Goal: Task Accomplishment & Management: Use online tool/utility

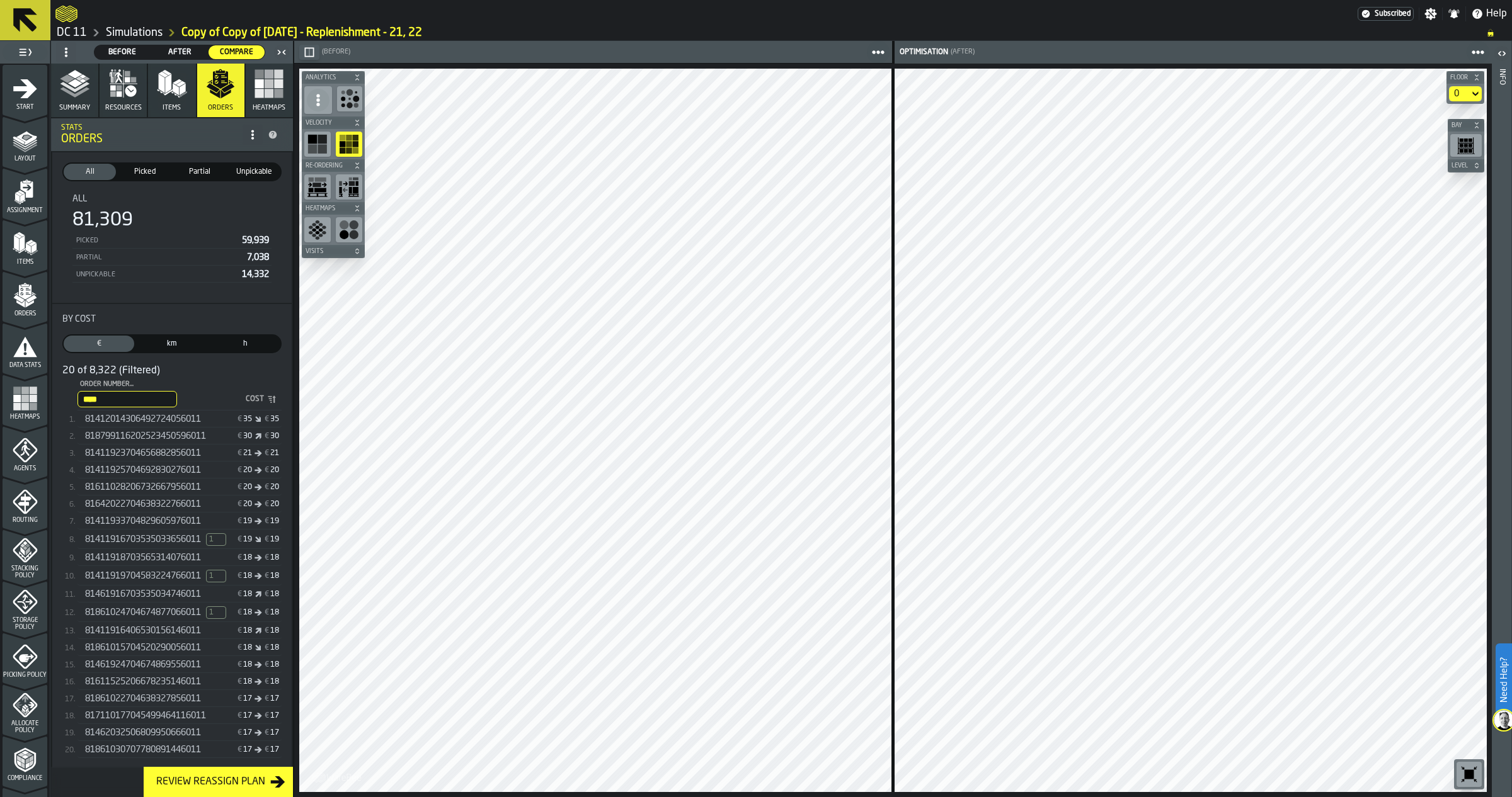
scroll to position [197, 0]
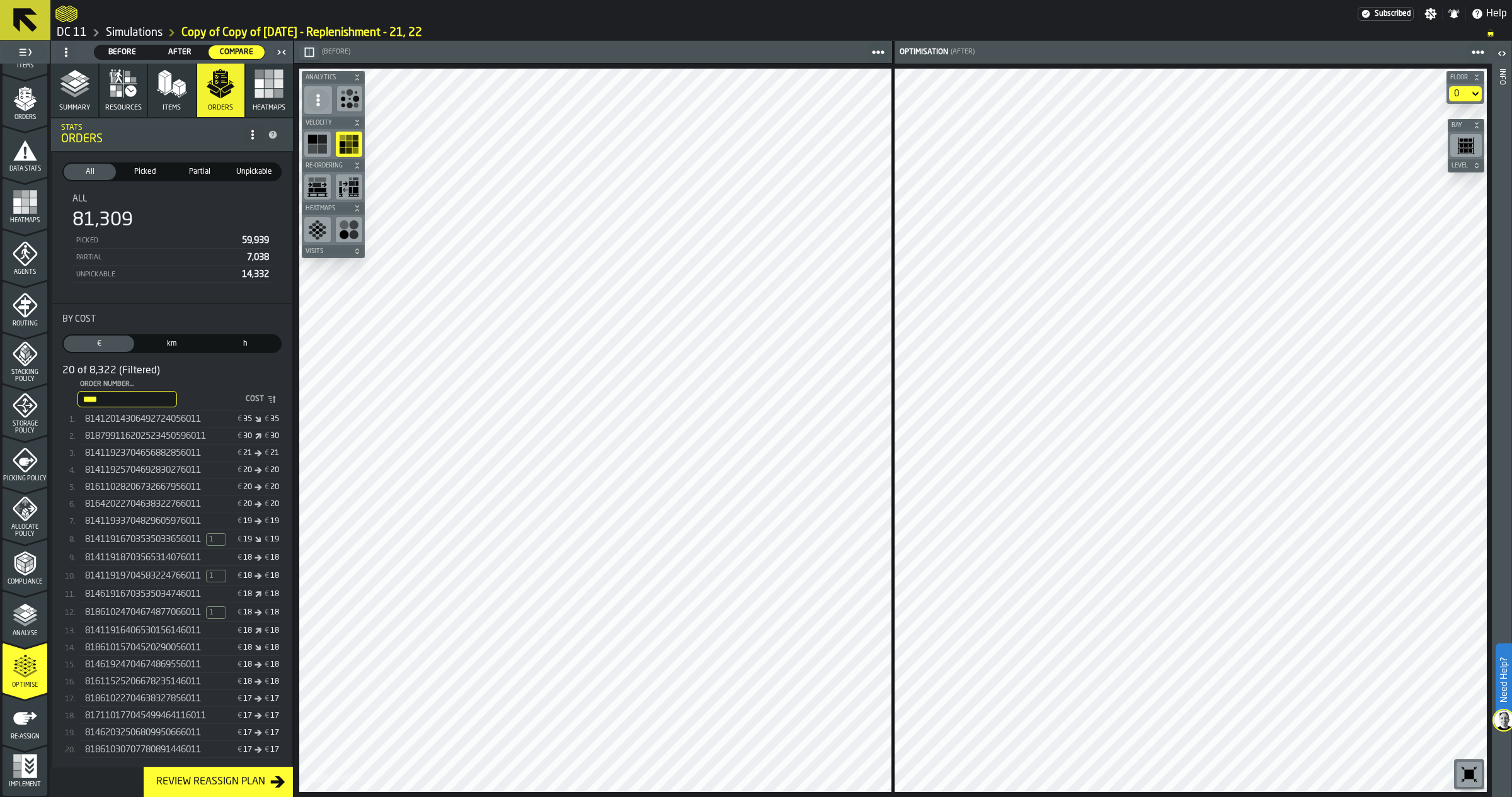
click at [20, 671] on icon "menu Optimise" at bounding box center [25, 667] width 25 height 25
click at [68, 87] on polyline "button" at bounding box center [75, 87] width 29 height 10
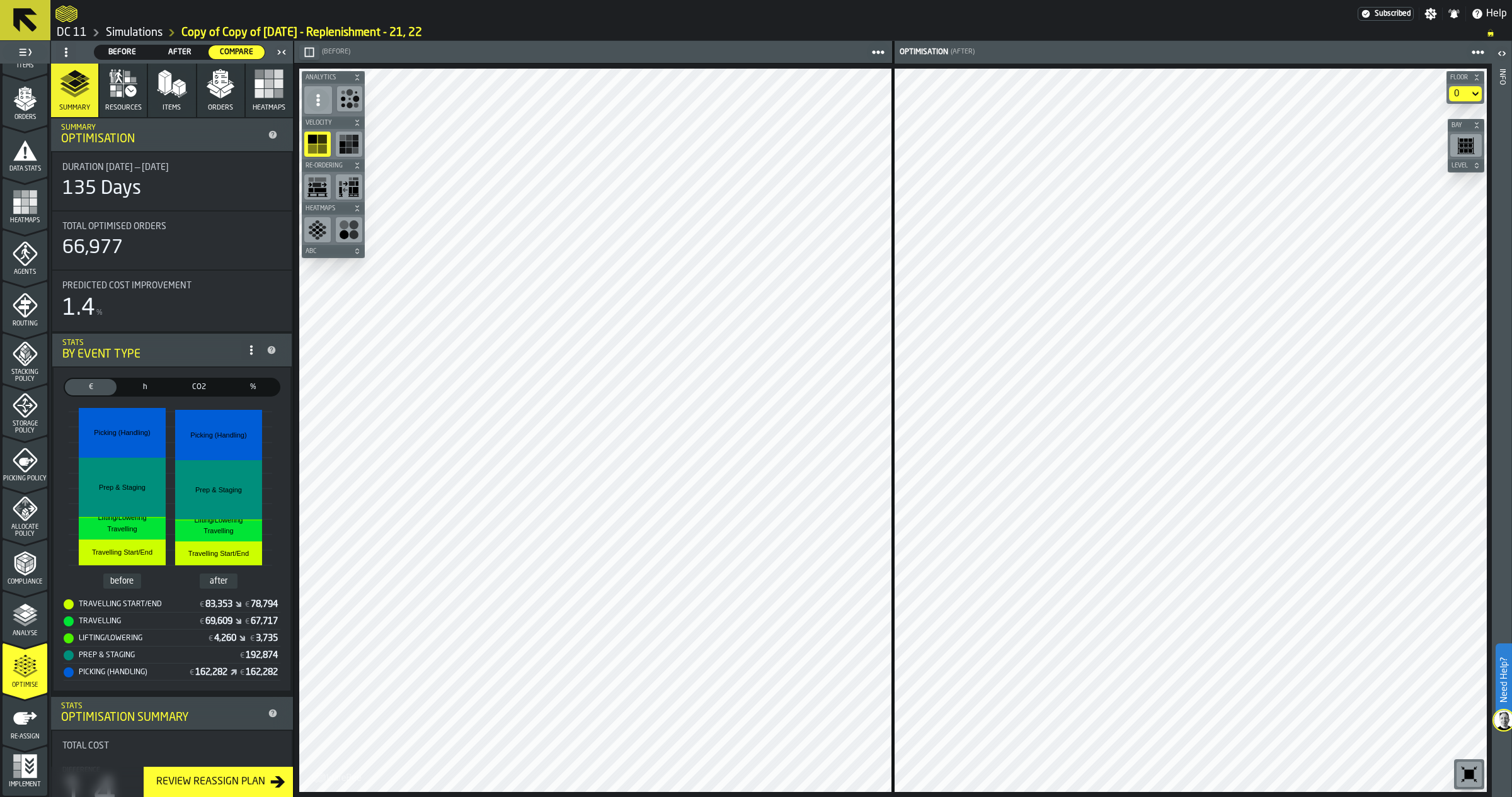
click at [1467, 771] on icon "button-toolbar-undefined" at bounding box center [1470, 774] width 10 height 10
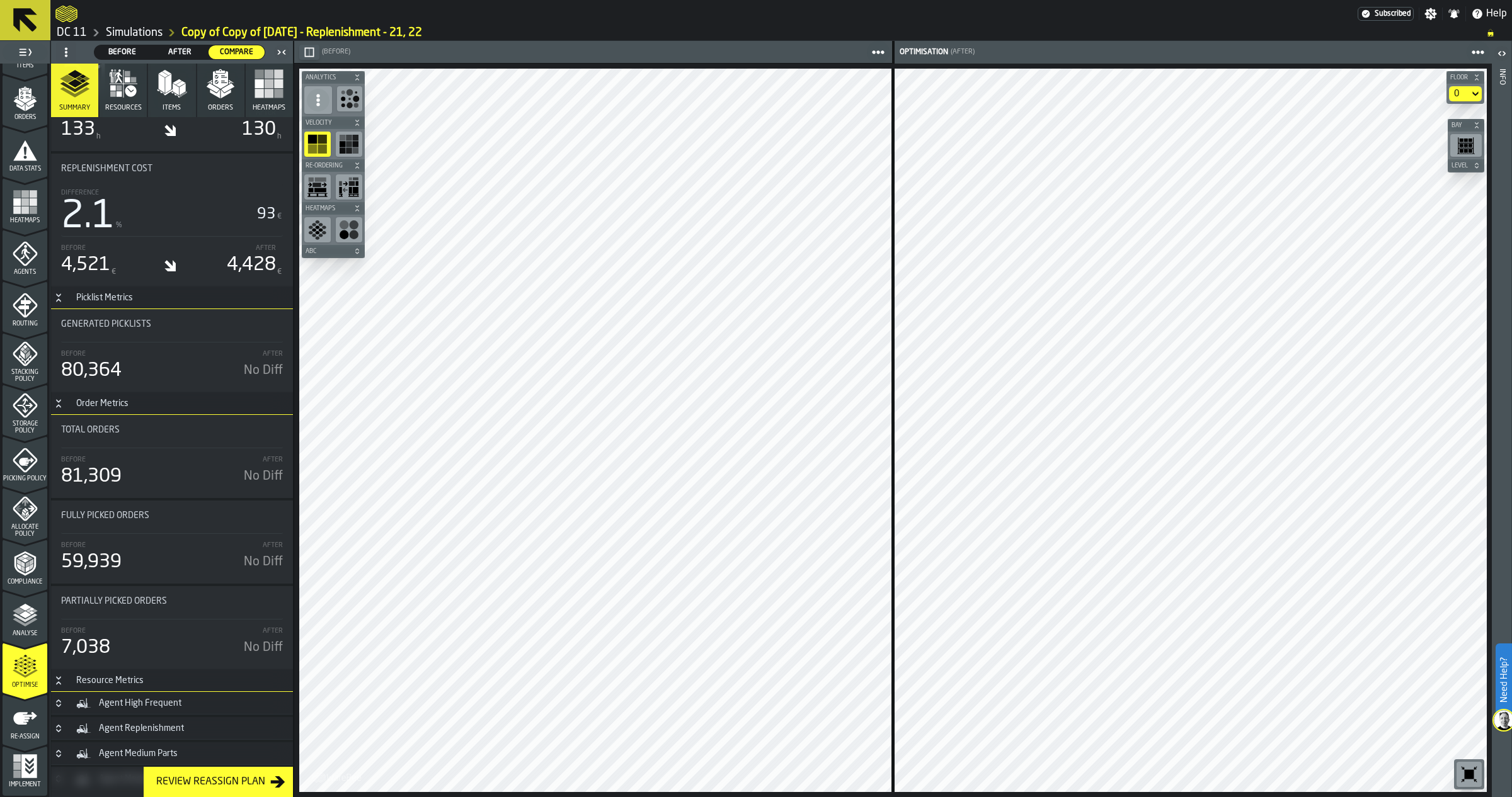
scroll to position [3286, 0]
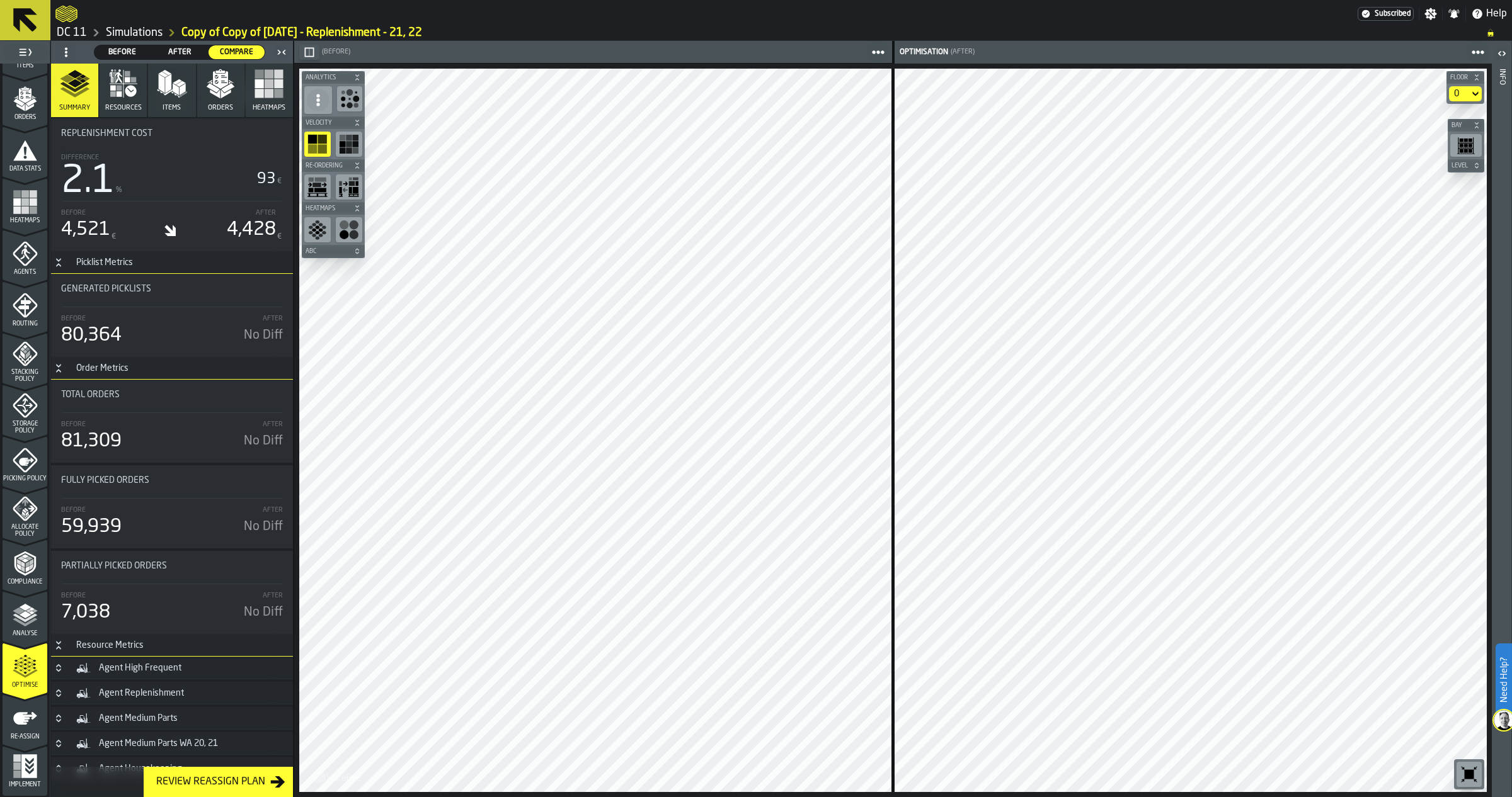
click at [210, 711] on div "Agent Medium Parts" at bounding box center [181, 718] width 209 height 15
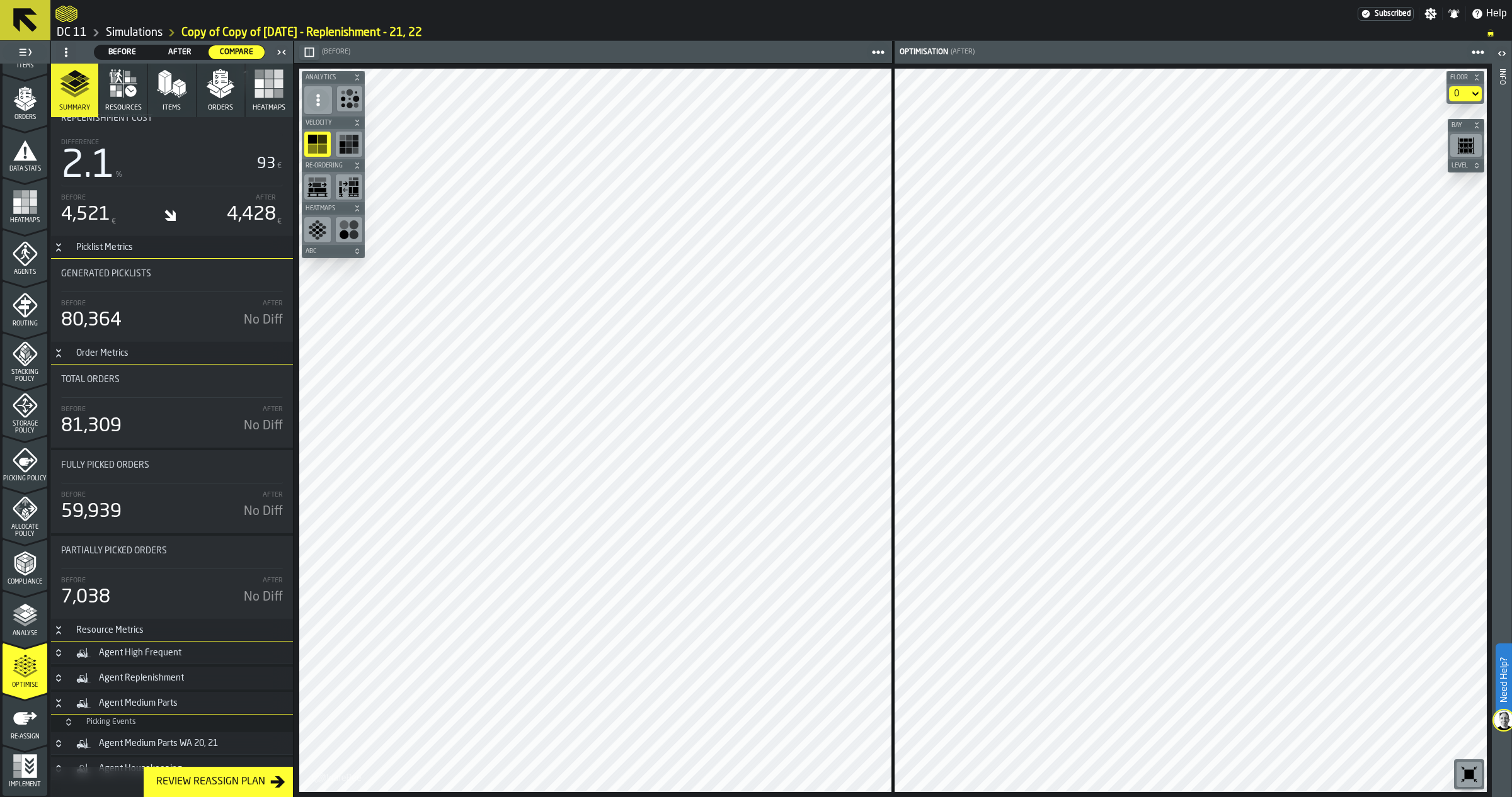
click at [161, 715] on h3 "Picking Events" at bounding box center [172, 722] width 242 height 15
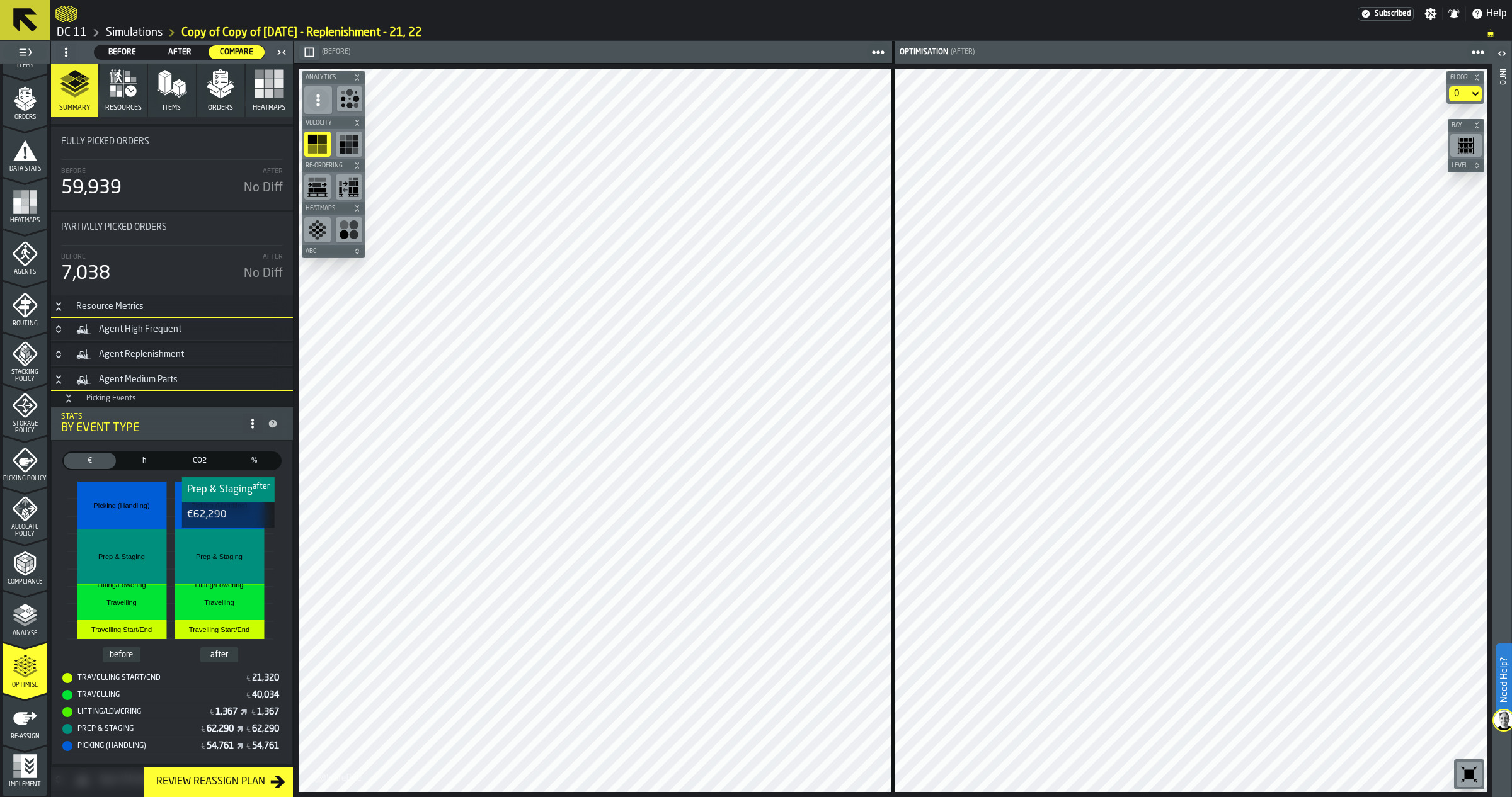
scroll to position [3661, 0]
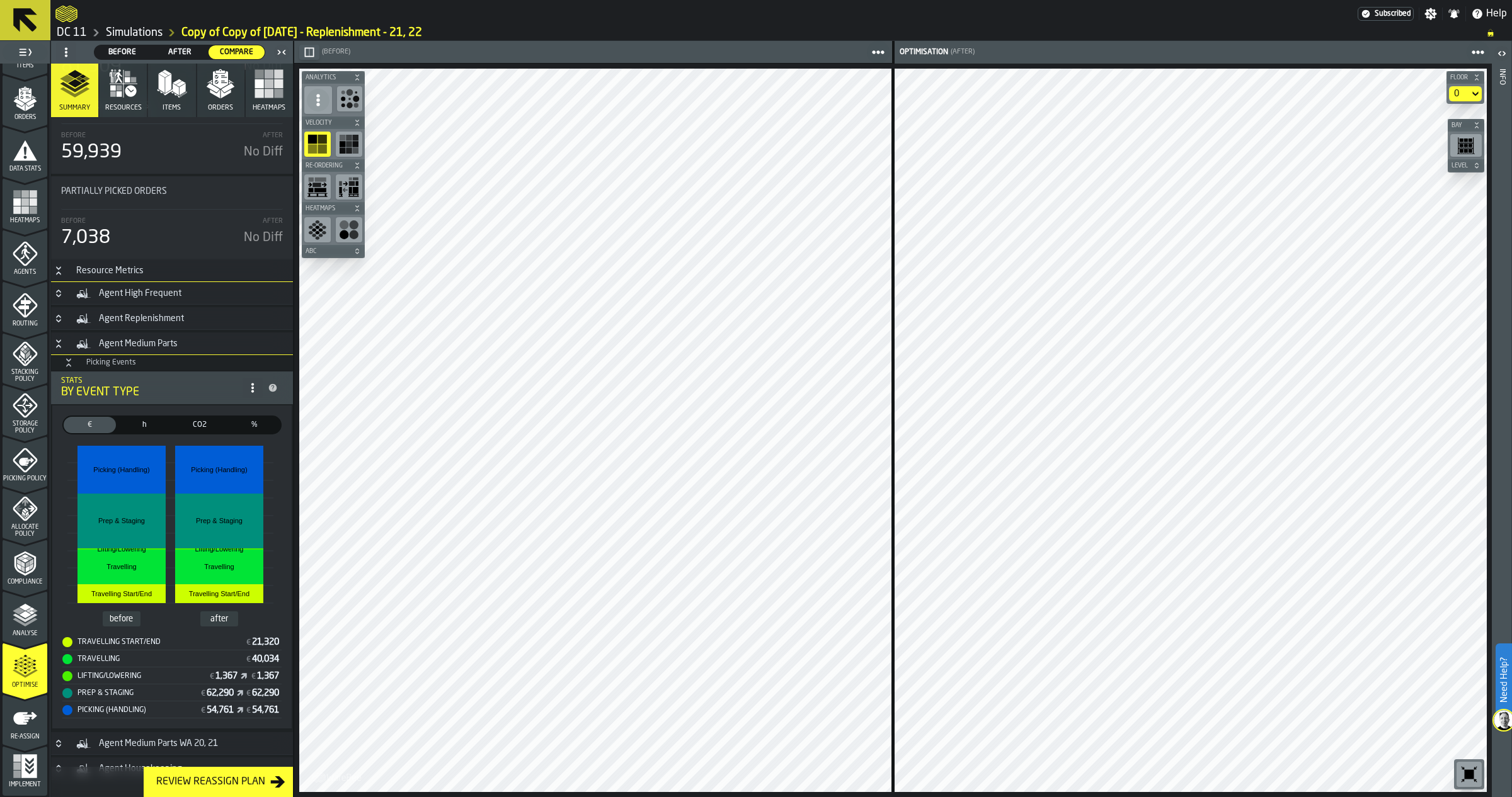
click at [121, 358] on div "Picking Events" at bounding box center [111, 363] width 65 height 9
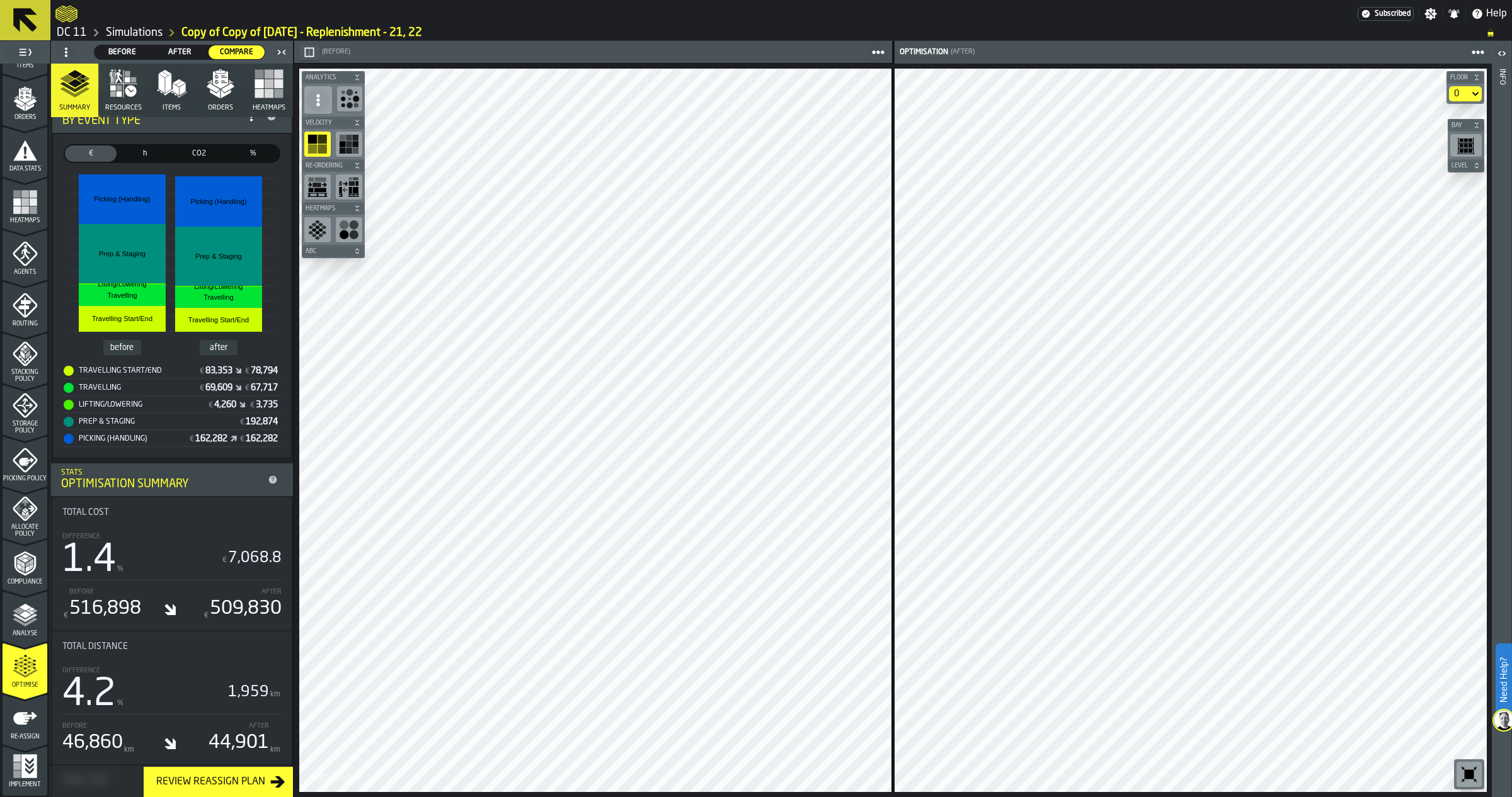
scroll to position [199, 0]
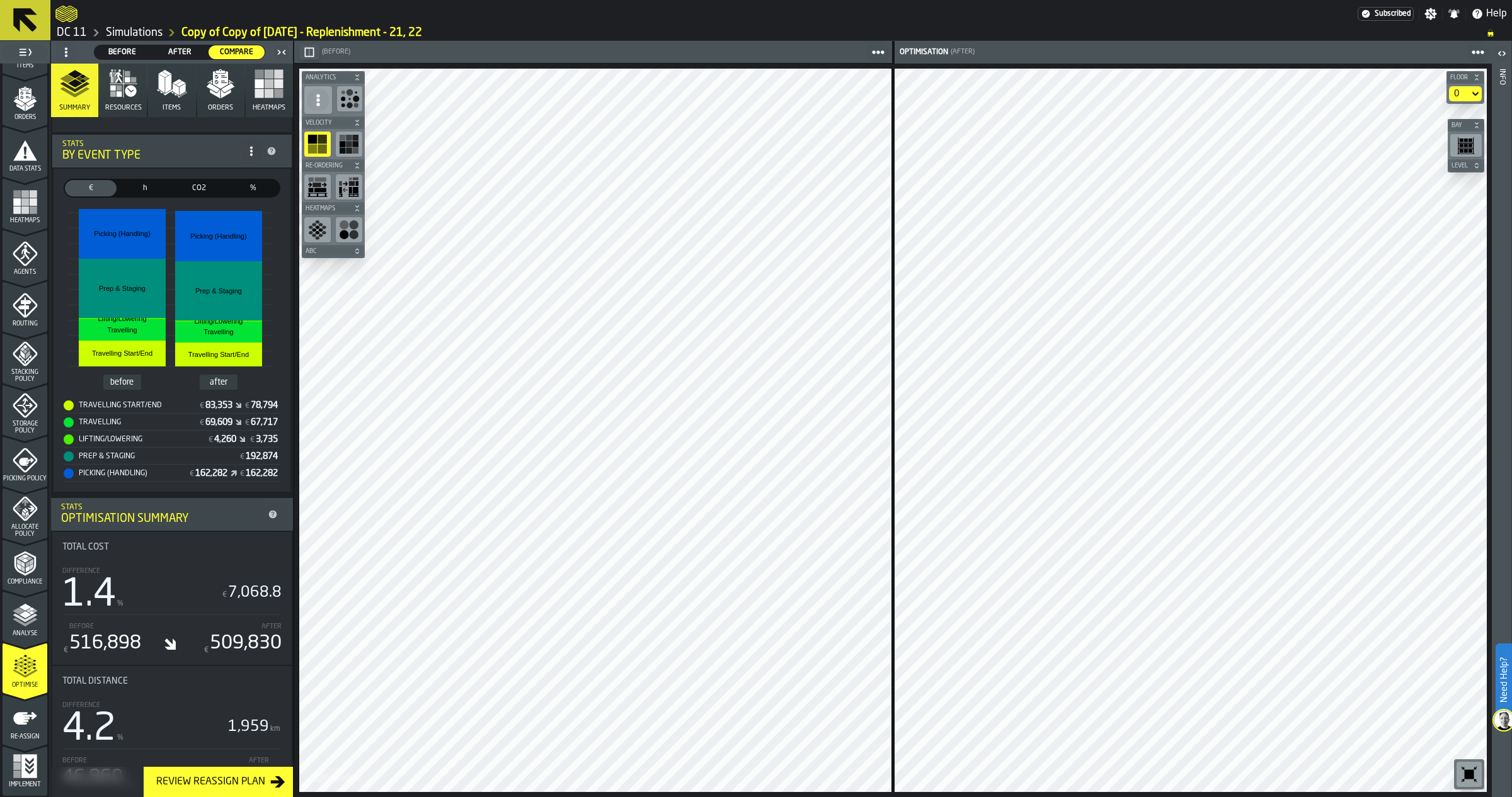
click at [26, 729] on icon "menu Re-assign" at bounding box center [25, 719] width 25 height 25
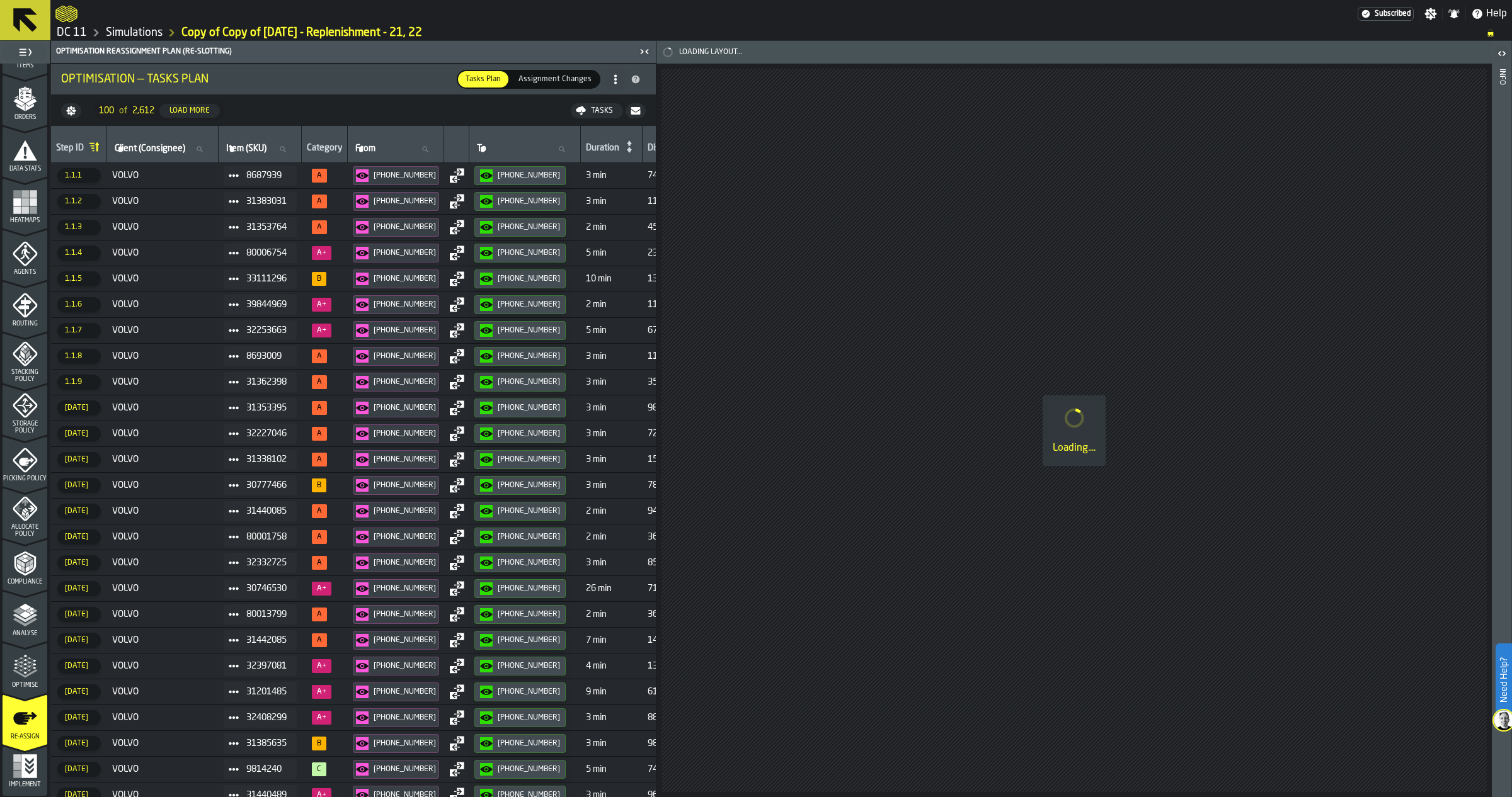
click at [647, 148] on div "Distance" at bounding box center [664, 149] width 34 height 12
click at [647, 148] on div "Distance" at bounding box center [664, 149] width 34 height 12
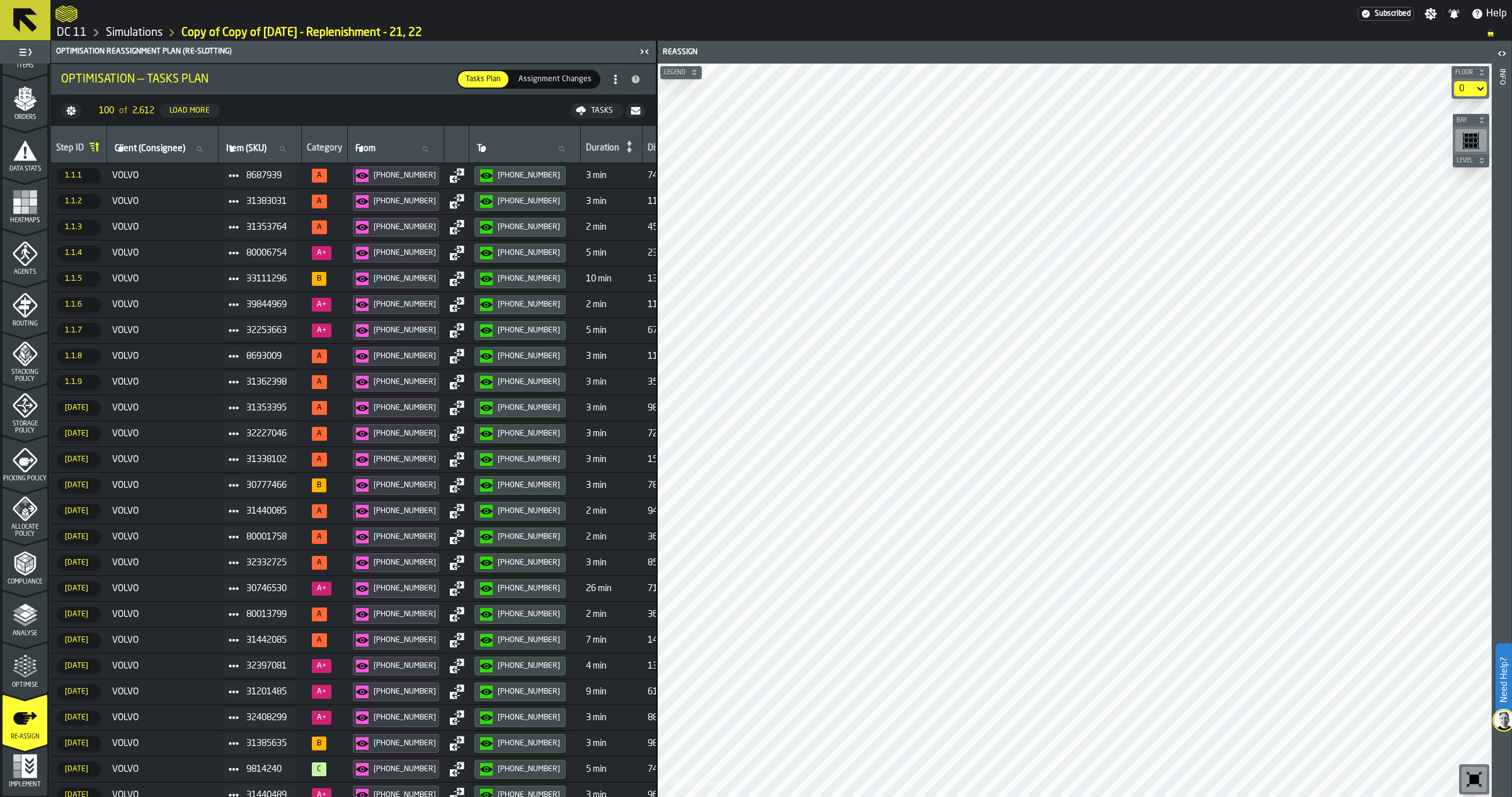
click at [586, 646] on span "7 min" at bounding box center [612, 641] width 52 height 10
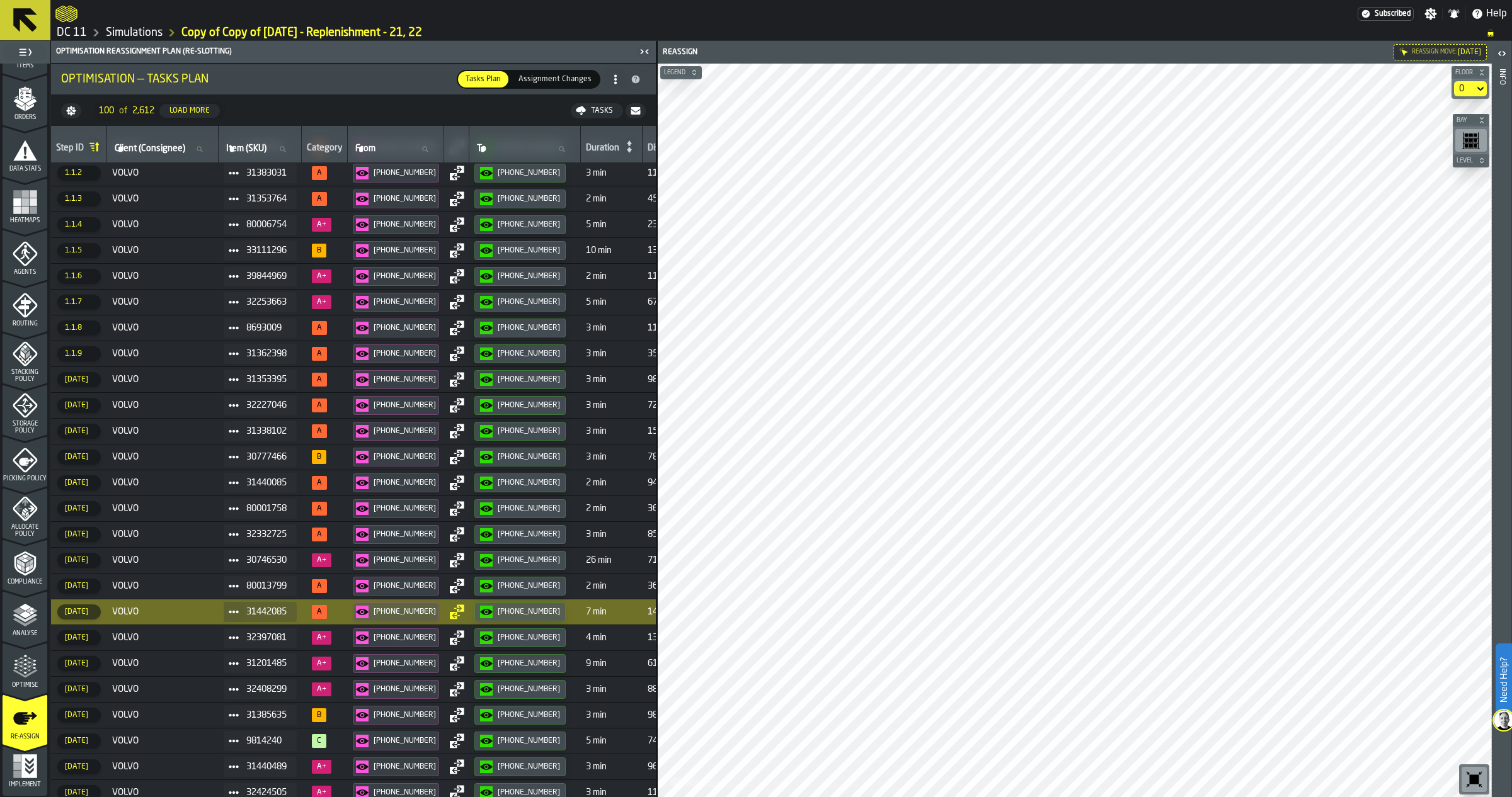
scroll to position [0, 0]
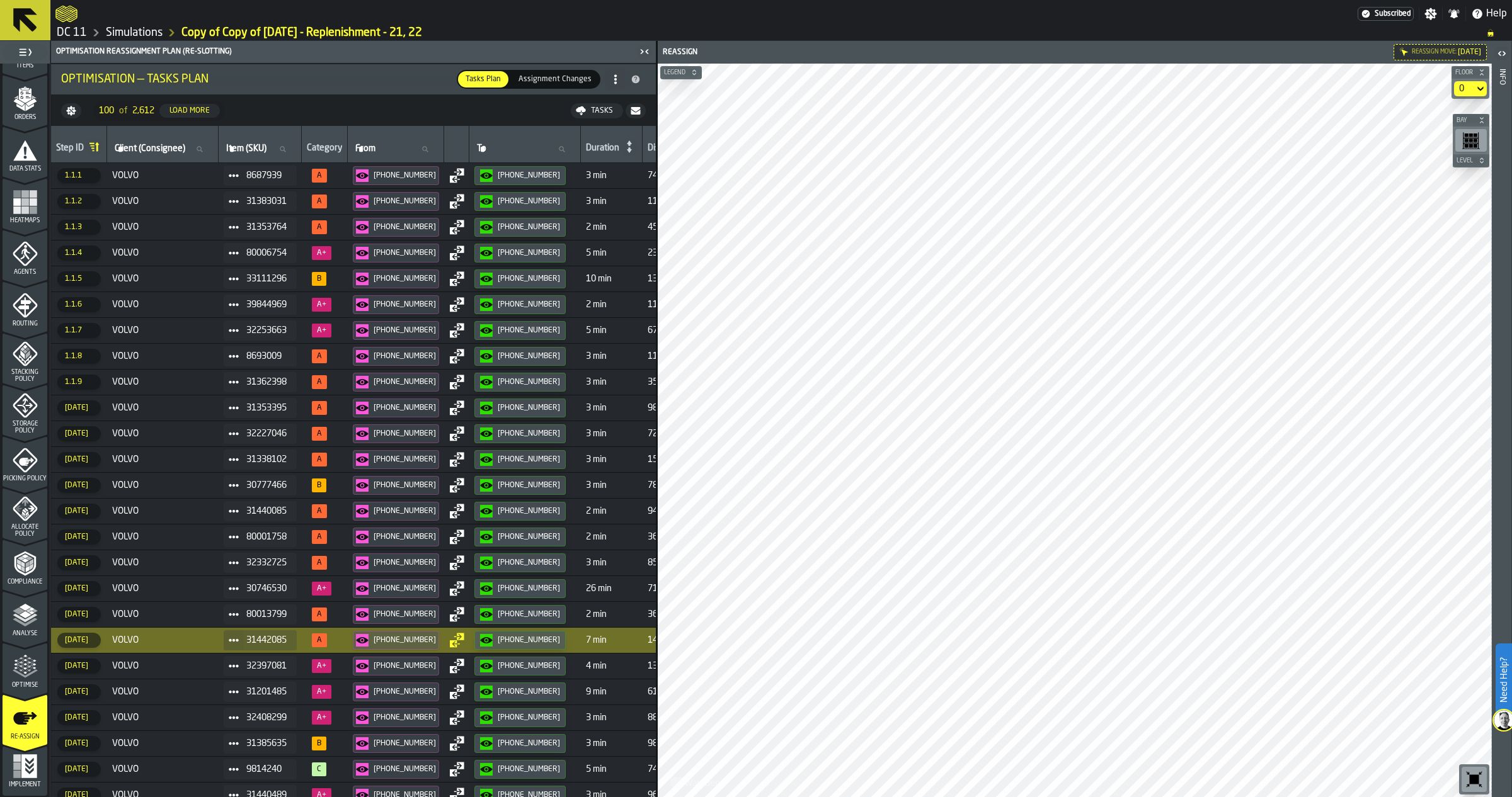
click at [184, 164] on td "VOLVO" at bounding box center [162, 175] width 111 height 26
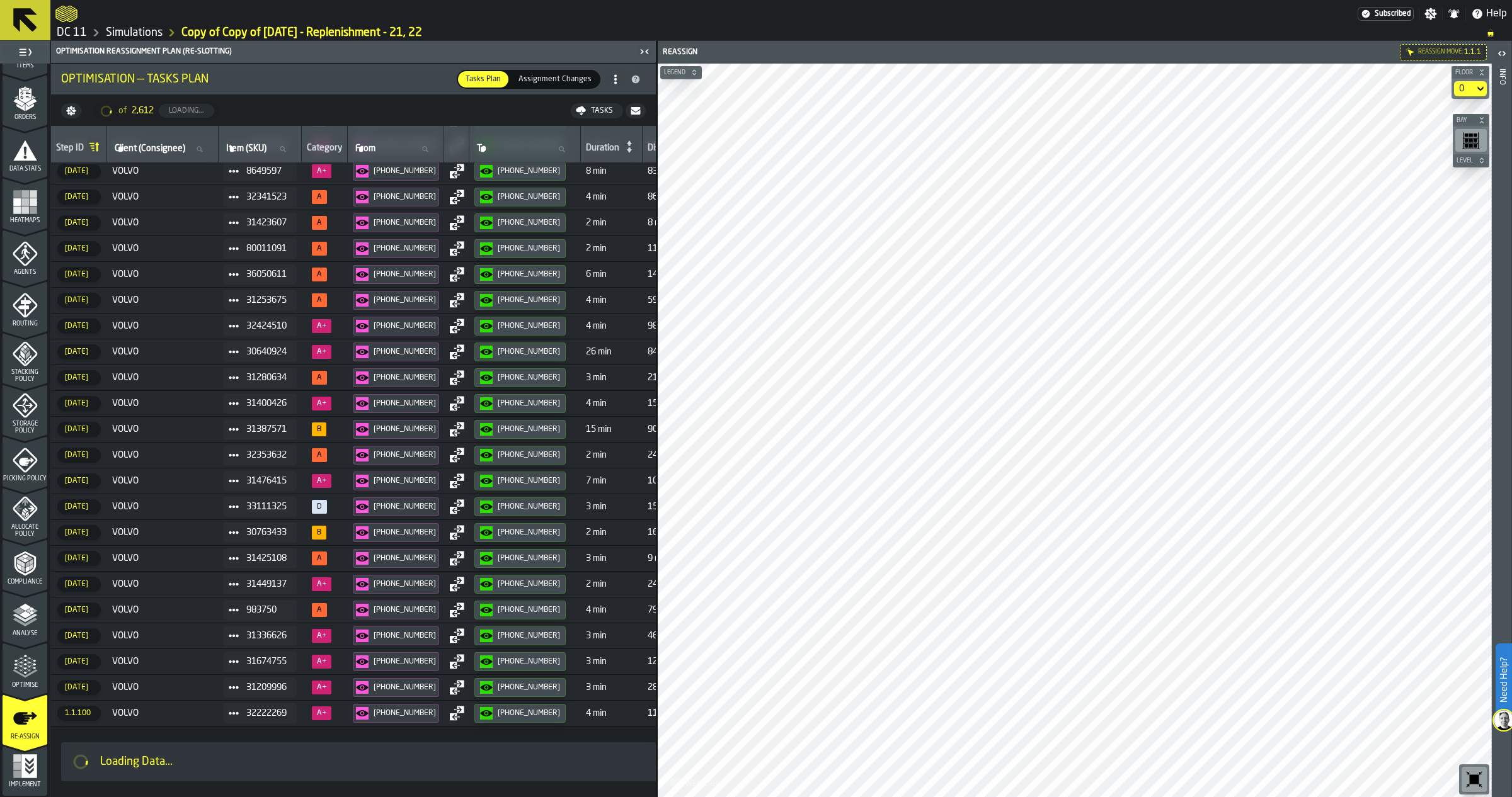
scroll to position [2025, 0]
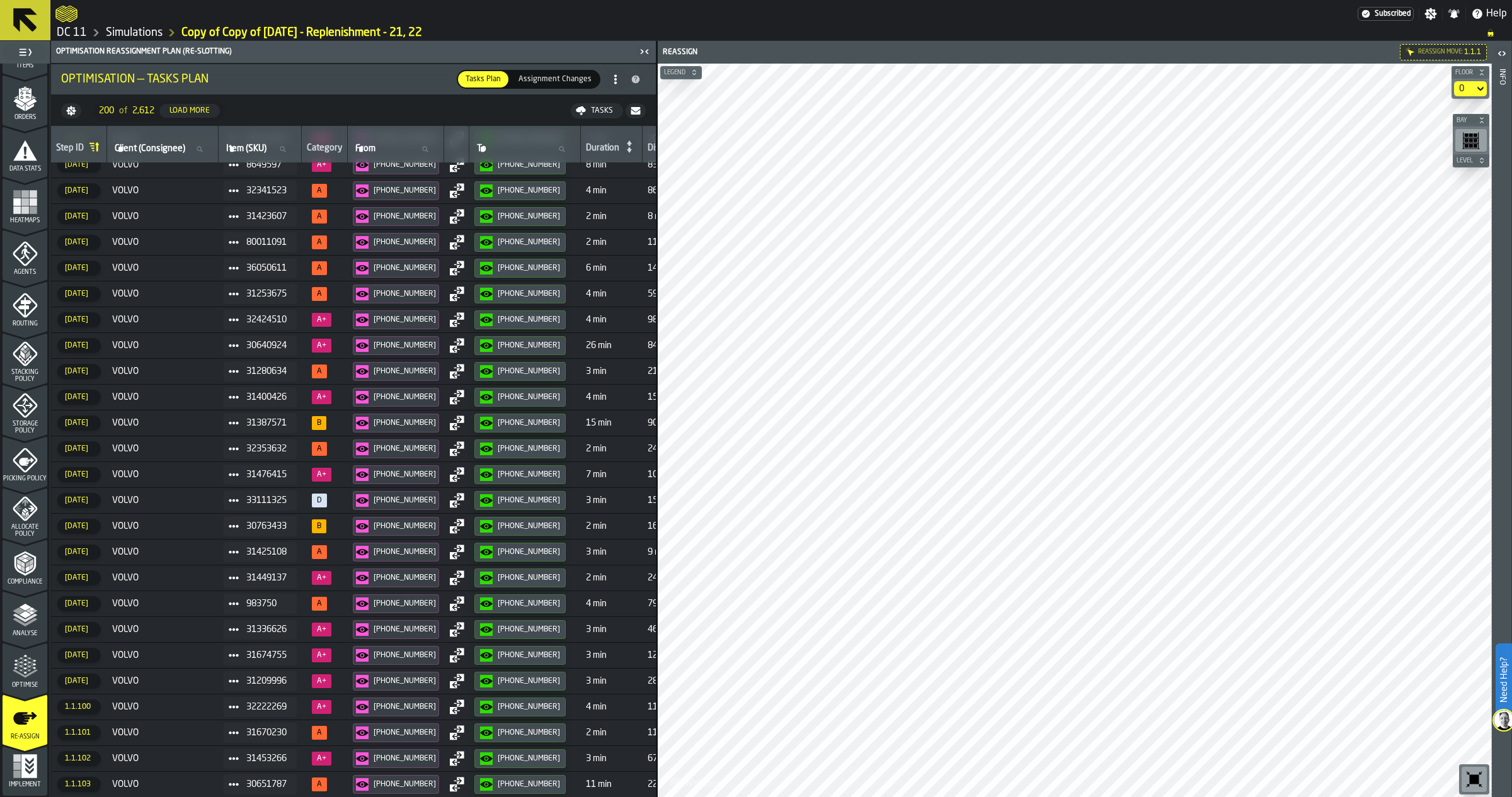
click at [421, 146] on icon at bounding box center [424, 149] width 7 height 7
click at [411, 146] on input "From From" at bounding box center [395, 149] width 86 height 16
type input "**"
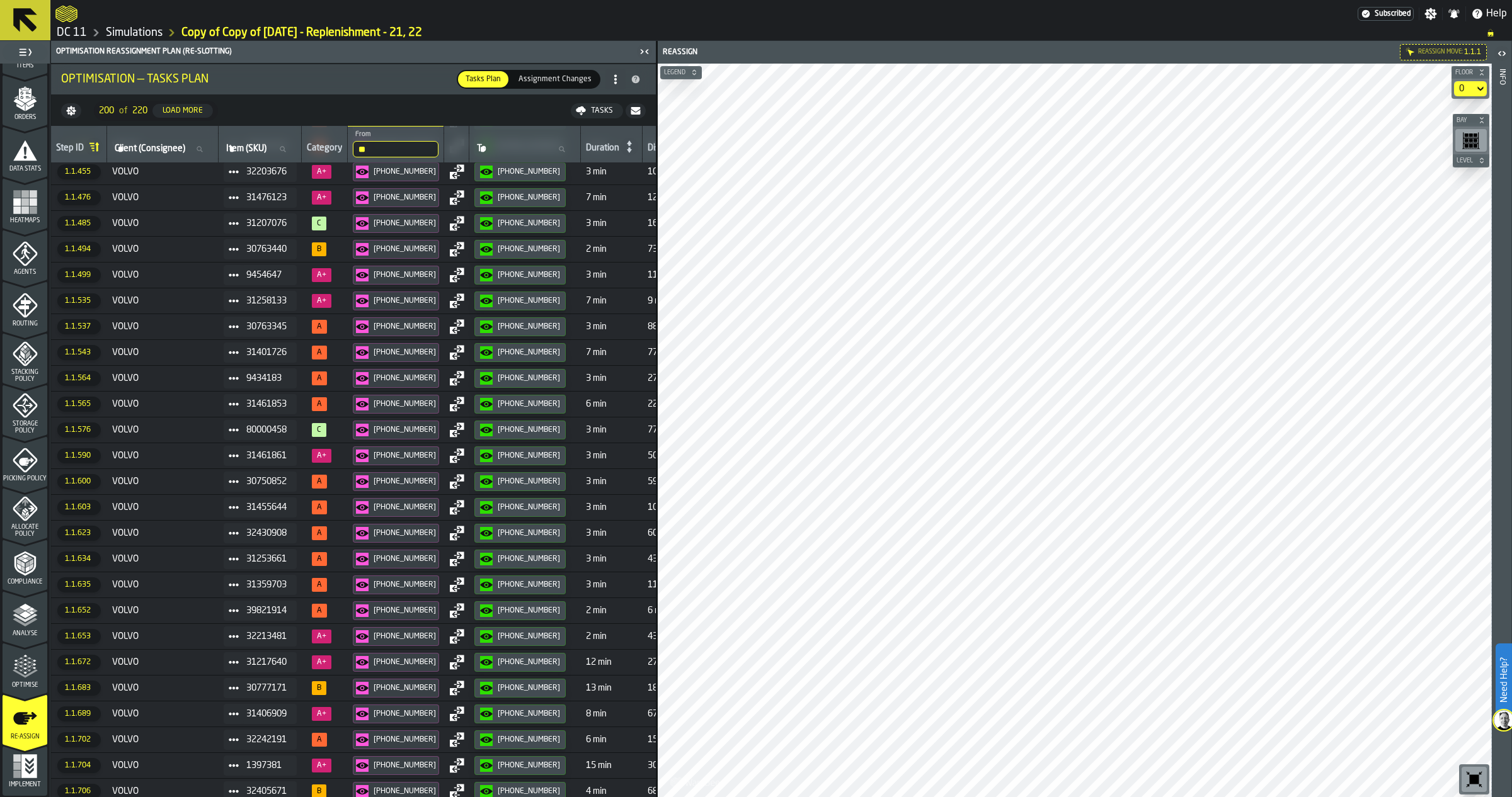
scroll to position [776, 0]
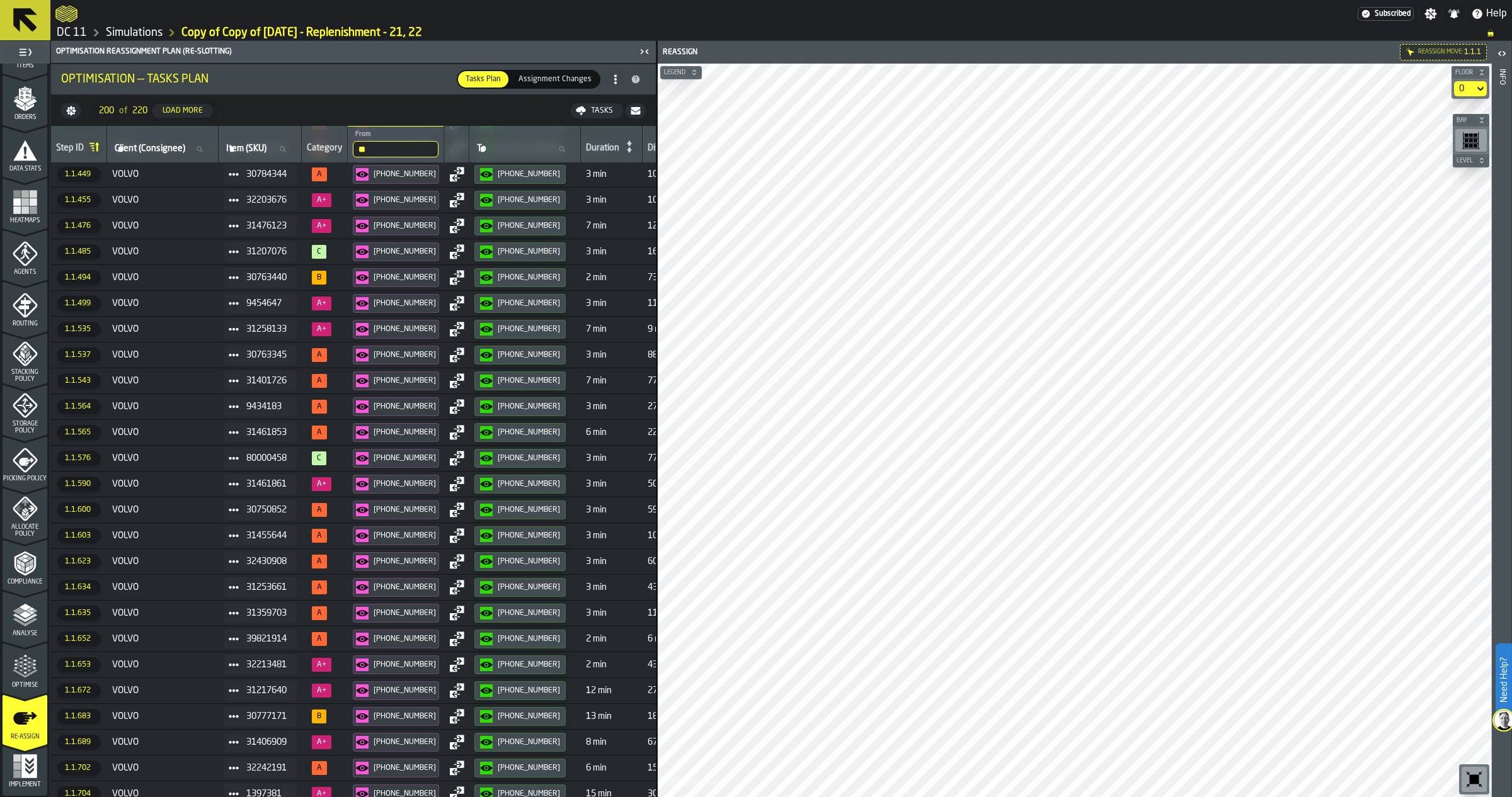
click at [384, 146] on input "**" at bounding box center [395, 149] width 86 height 16
type input "***"
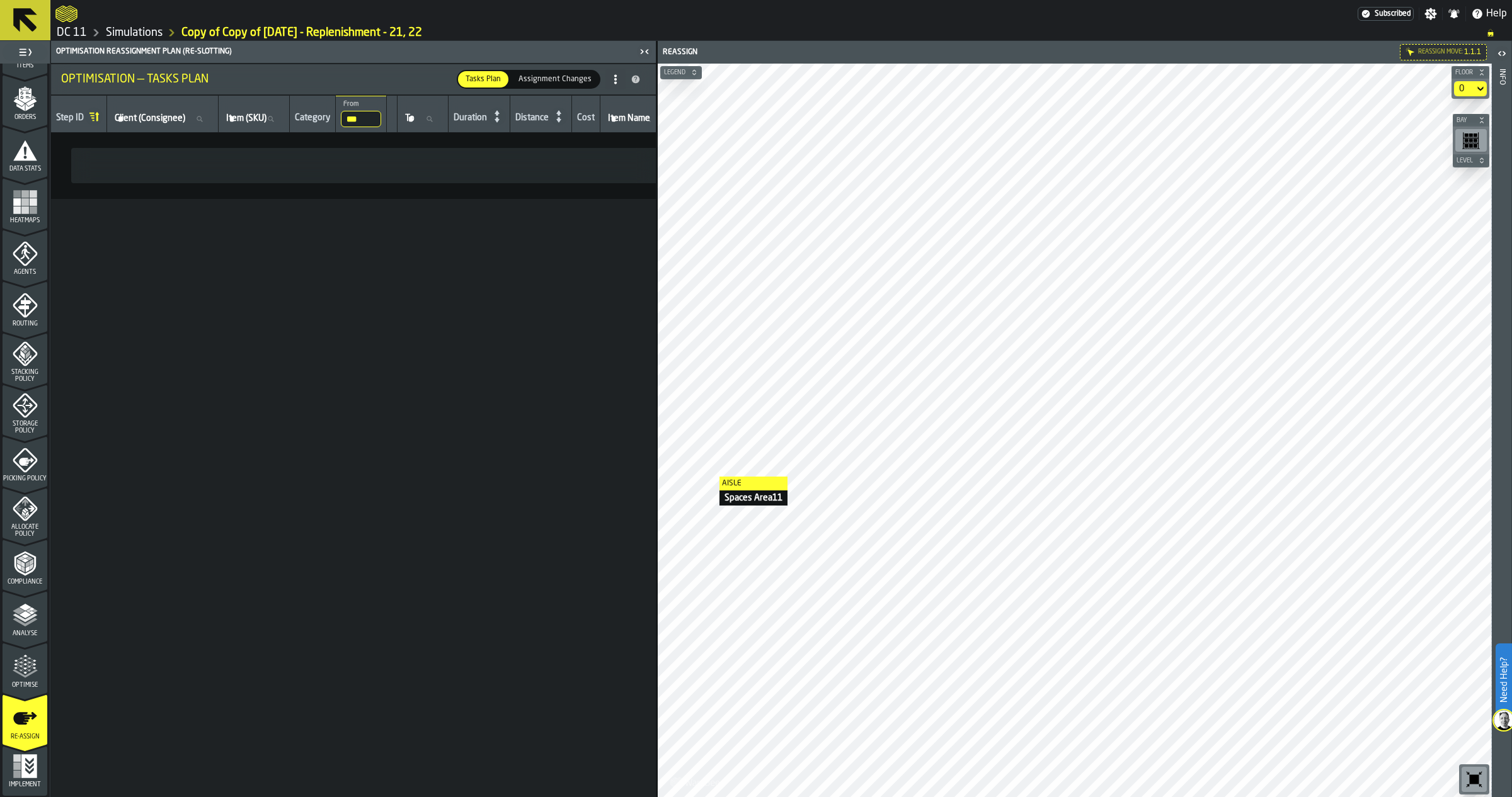
scroll to position [0, 0]
drag, startPoint x: 391, startPoint y: 116, endPoint x: 310, endPoint y: 121, distance: 81.2
click at [310, 121] on tr "Step ID Client (Consignee) Client (Consignee) Item (SKU) Item (SKU) Category **…" at bounding box center [851, 114] width 1600 height 37
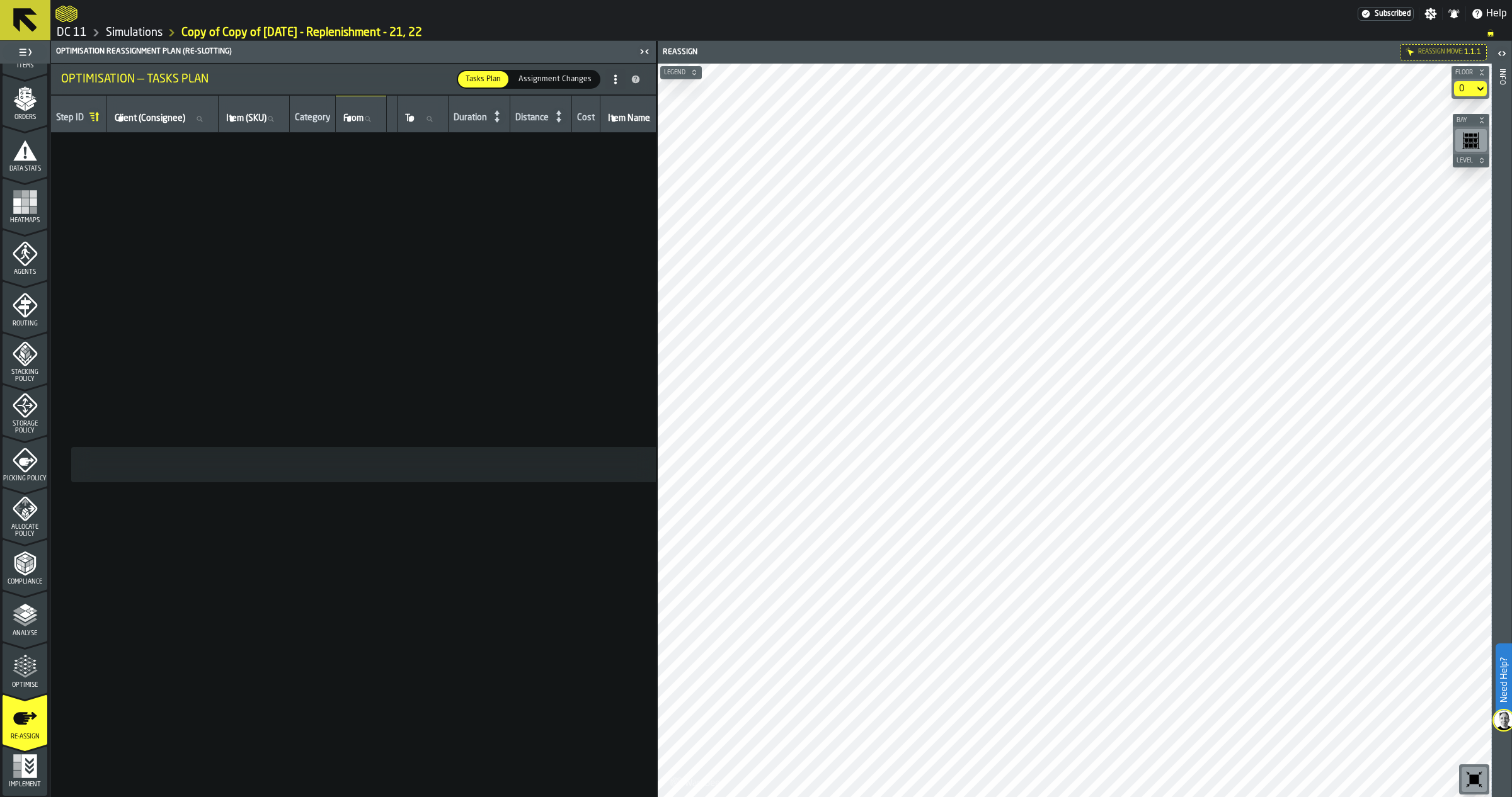
click at [384, 306] on td "No Items" at bounding box center [851, 465] width 1600 height 665
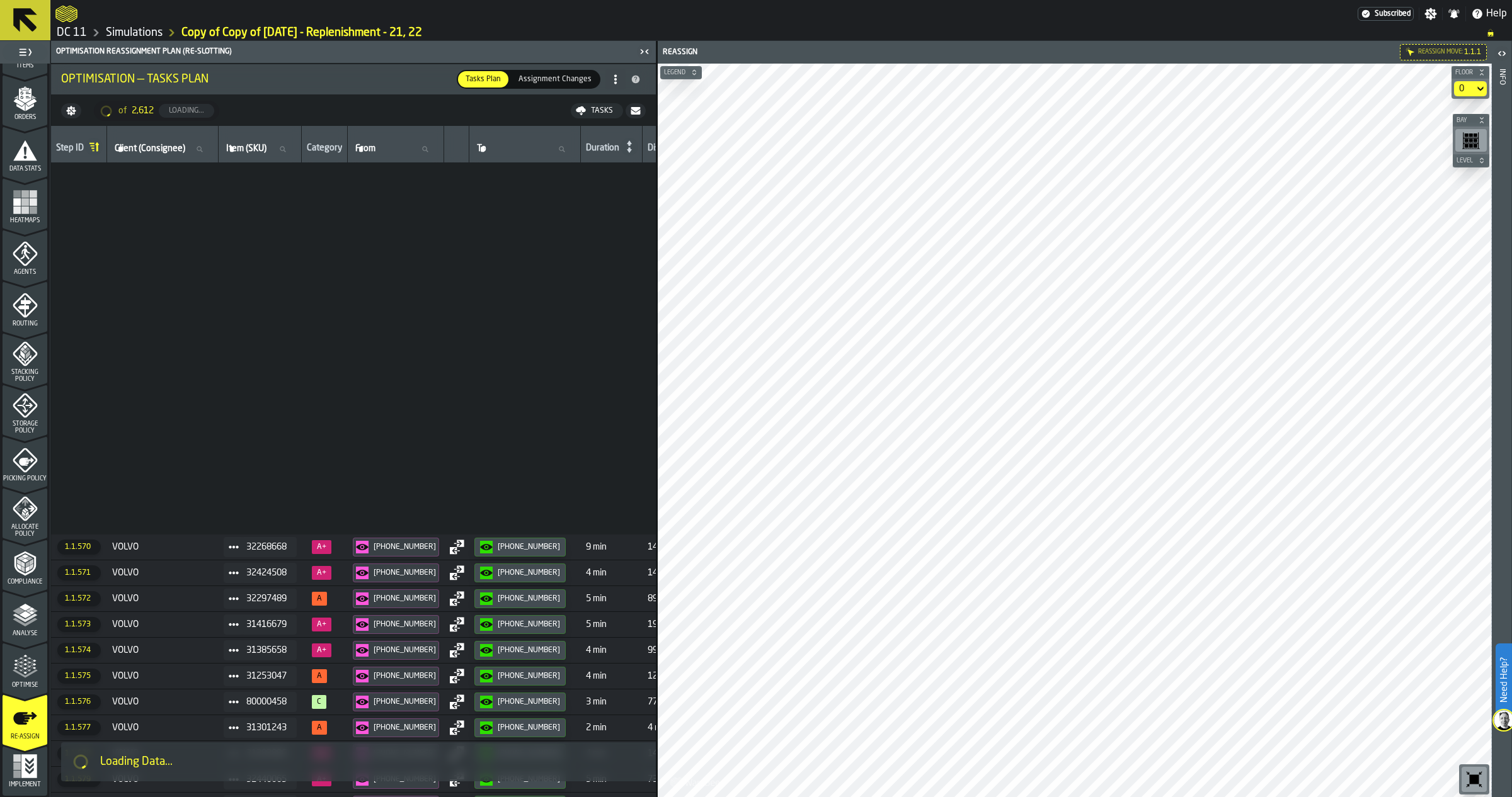
scroll to position [14867, 0]
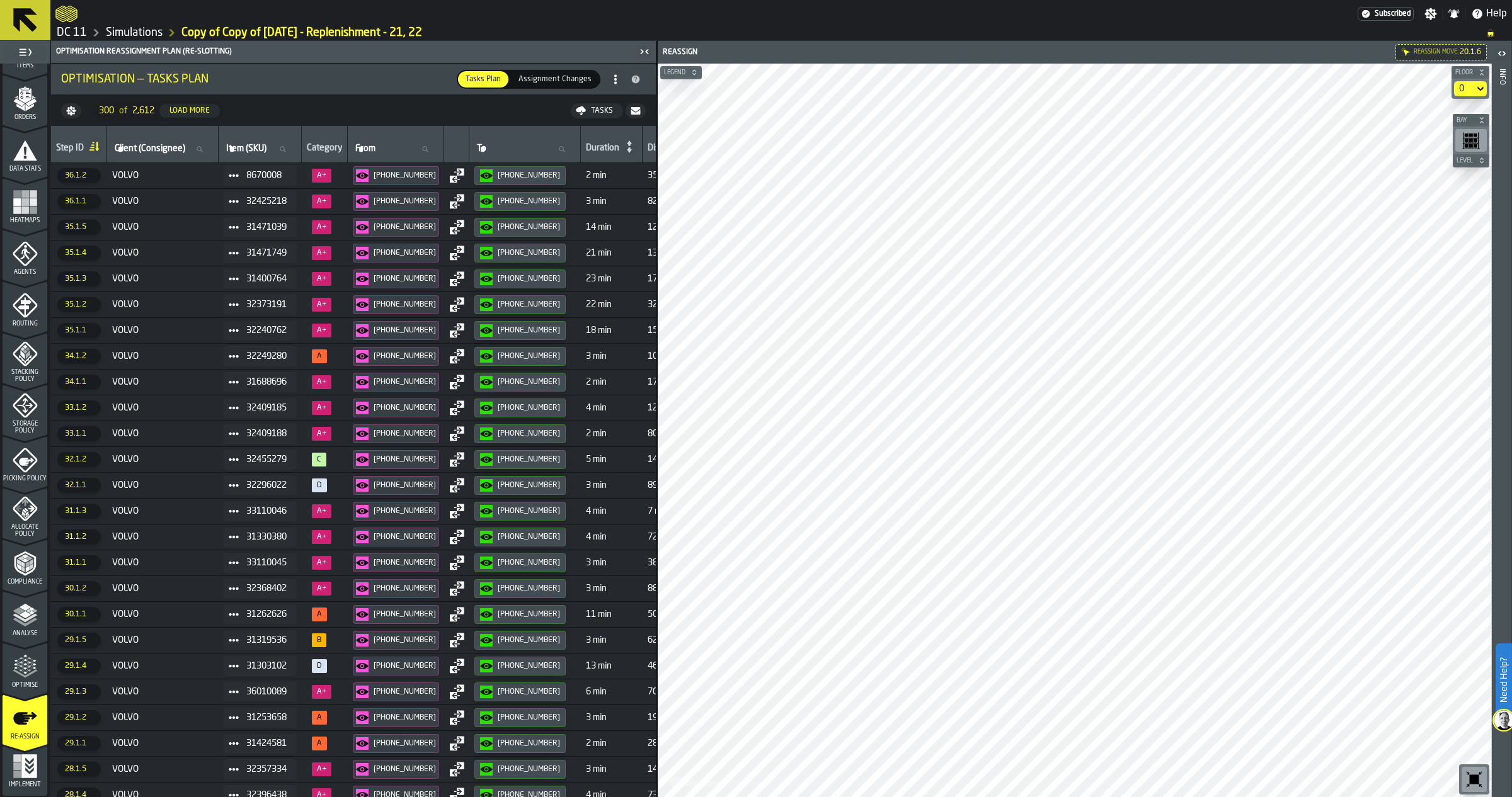
click at [12, 659] on icon "menu Optimise" at bounding box center [25, 667] width 25 height 25
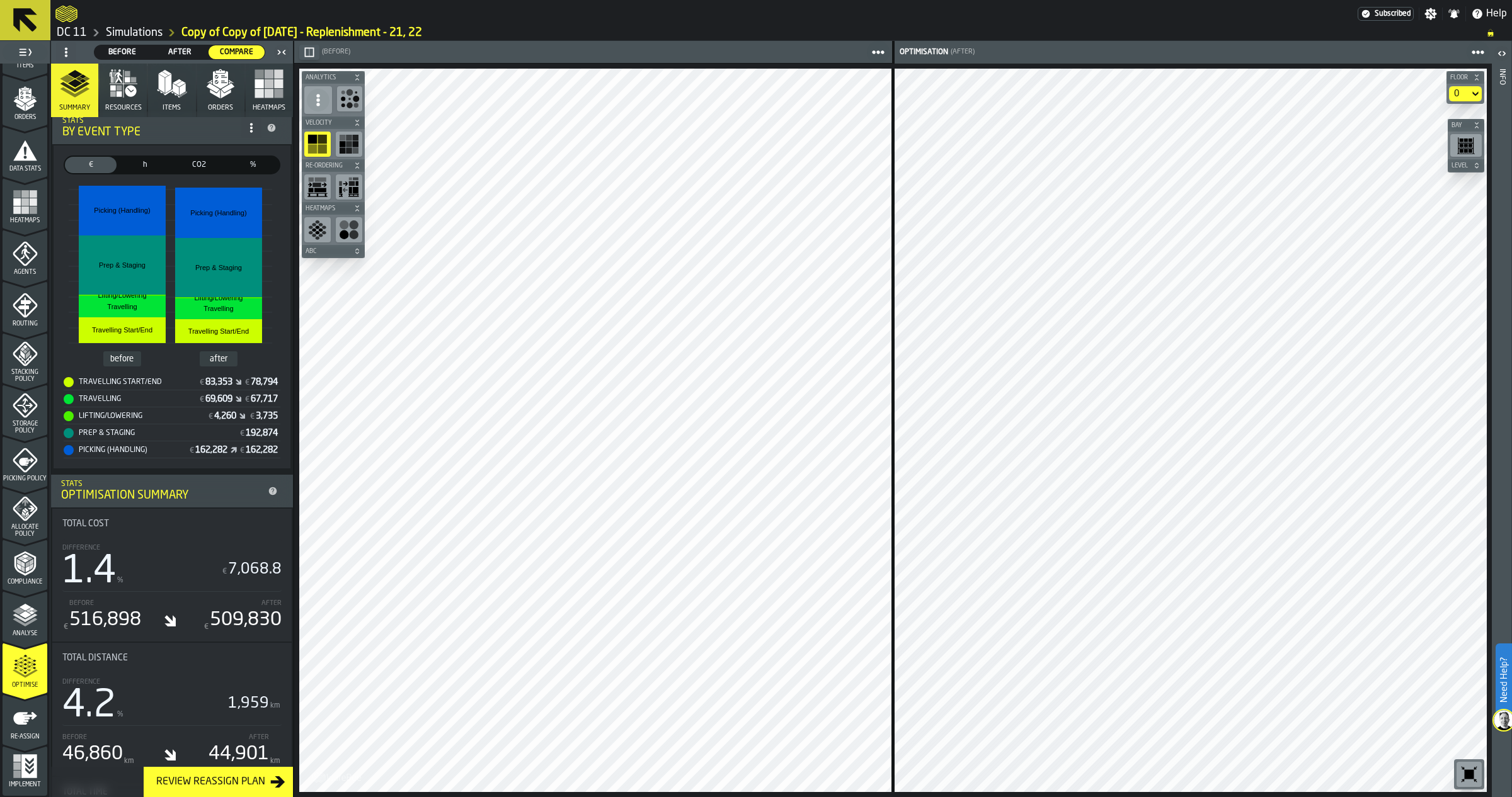
scroll to position [315, 0]
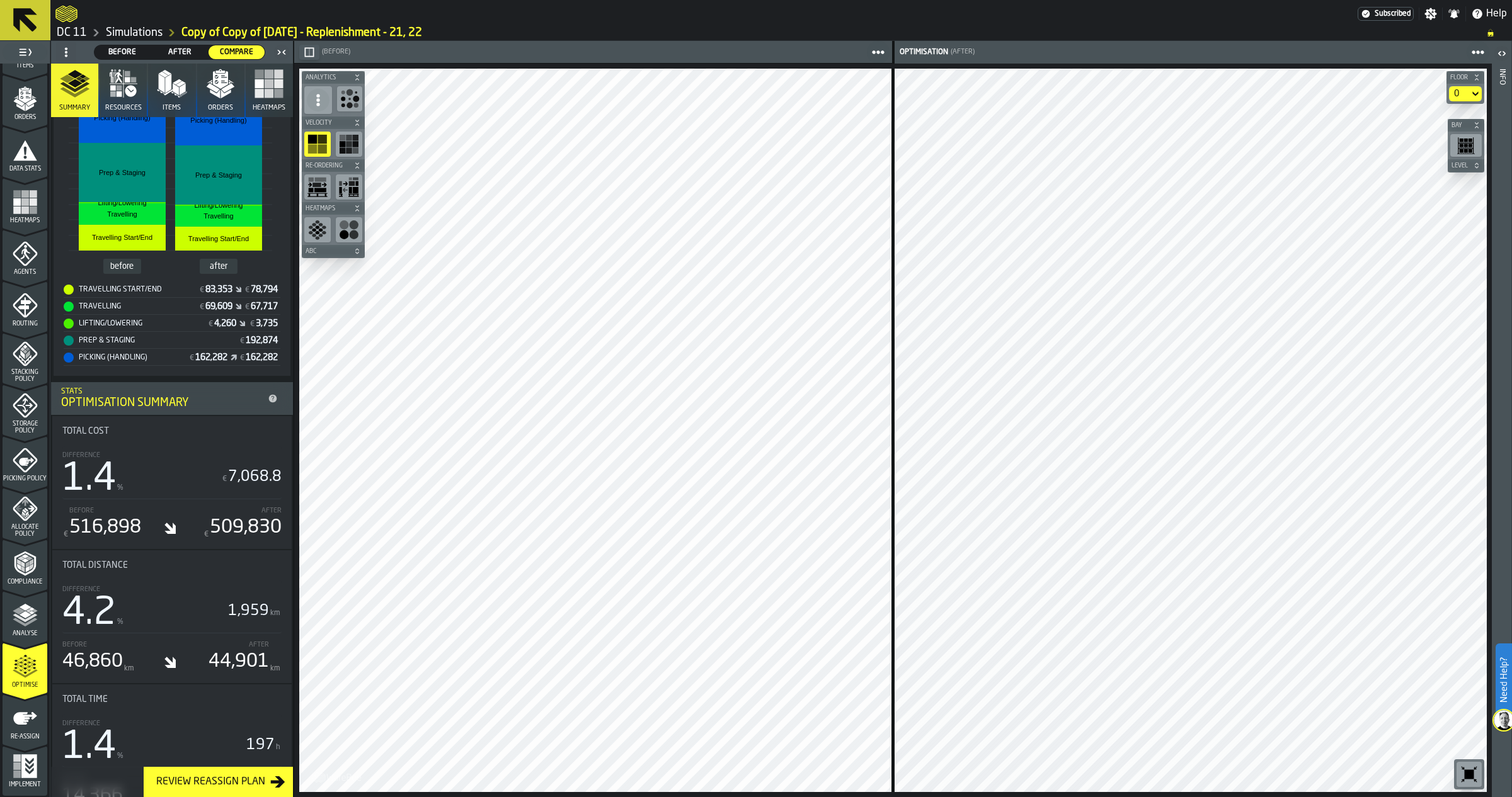
click at [129, 93] on icon "button" at bounding box center [131, 91] width 12 height 12
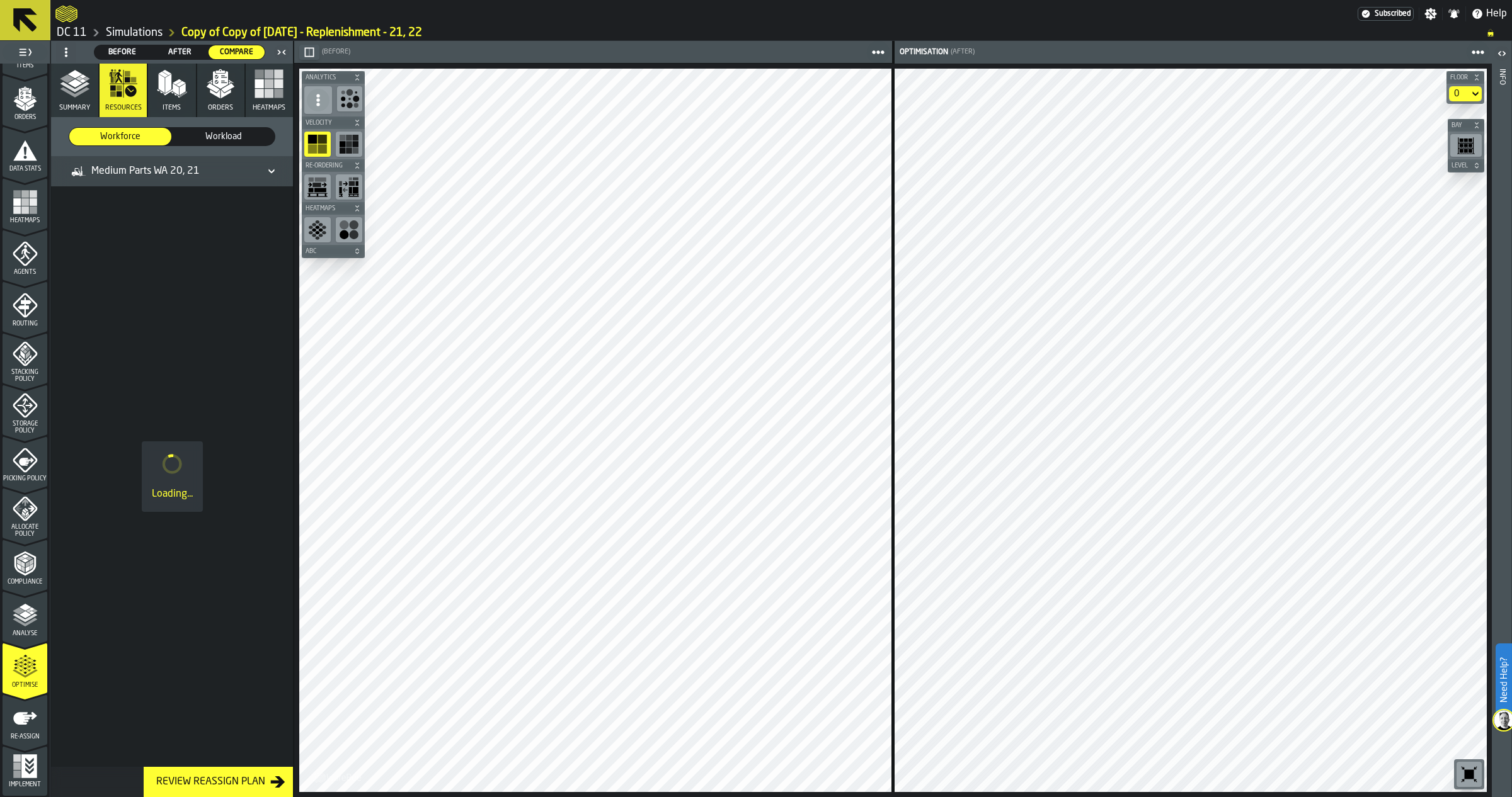
scroll to position [0, 0]
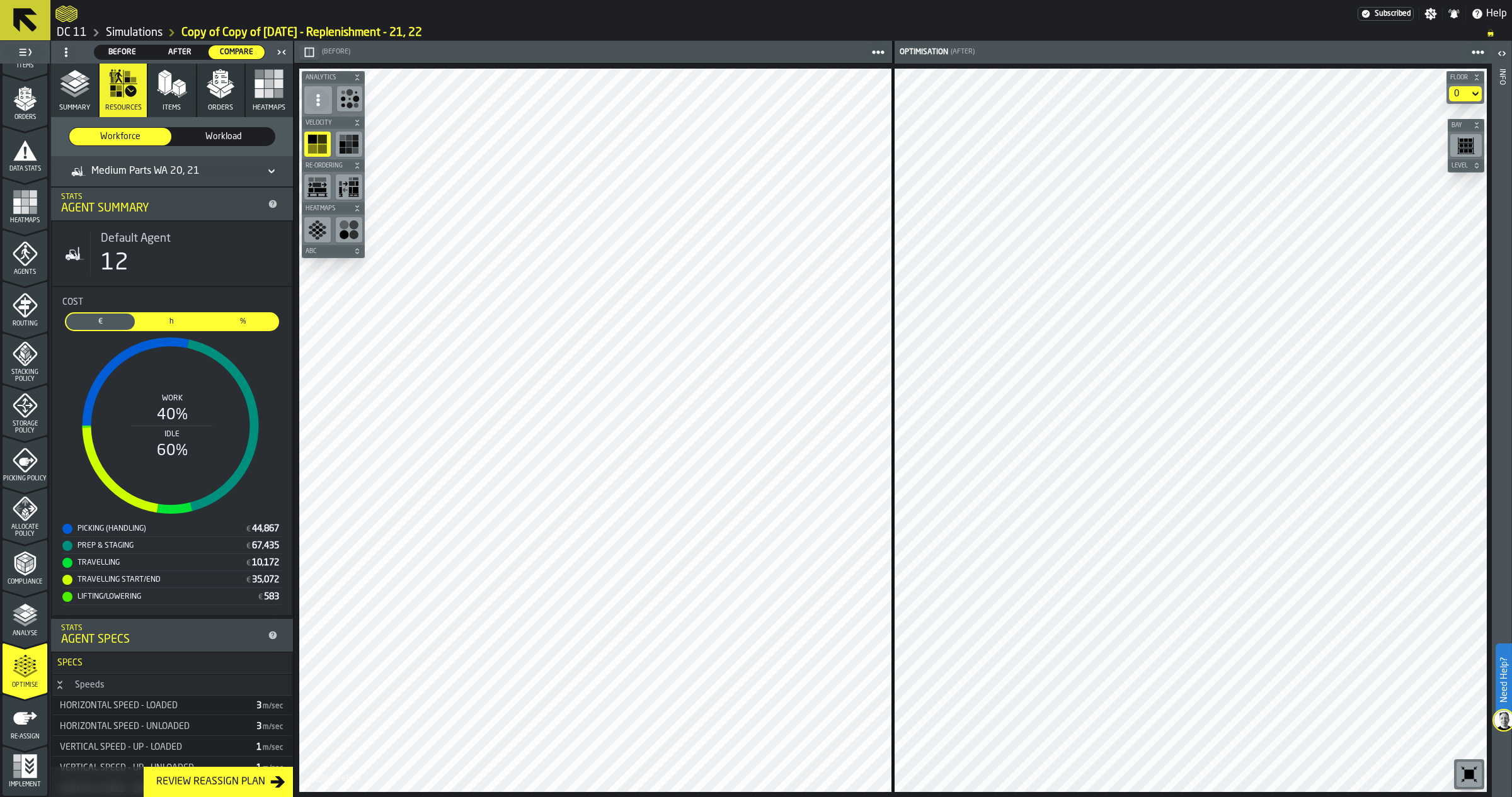
click at [69, 93] on polyline "button" at bounding box center [75, 92] width 29 height 10
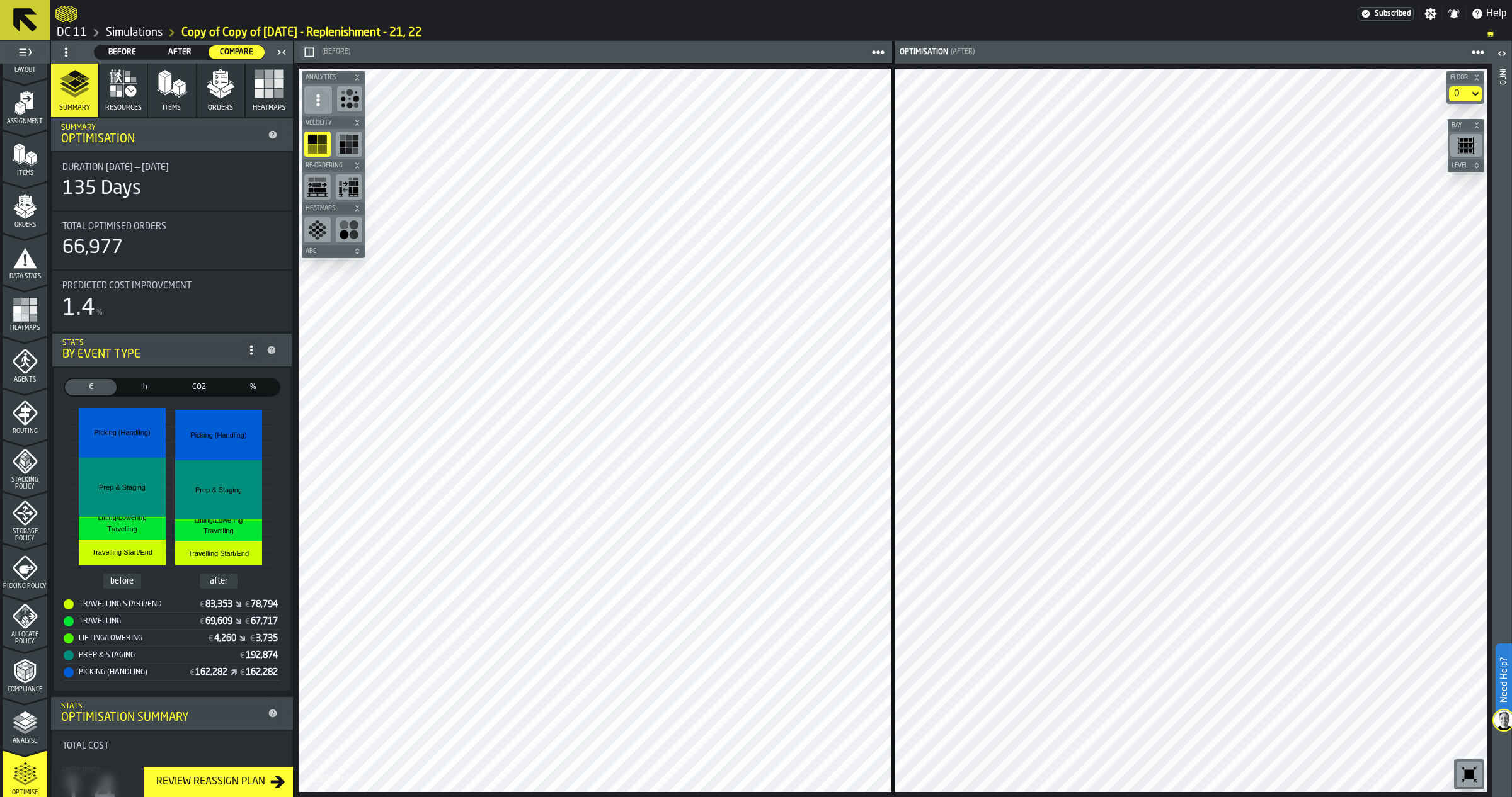
scroll to position [197, 0]
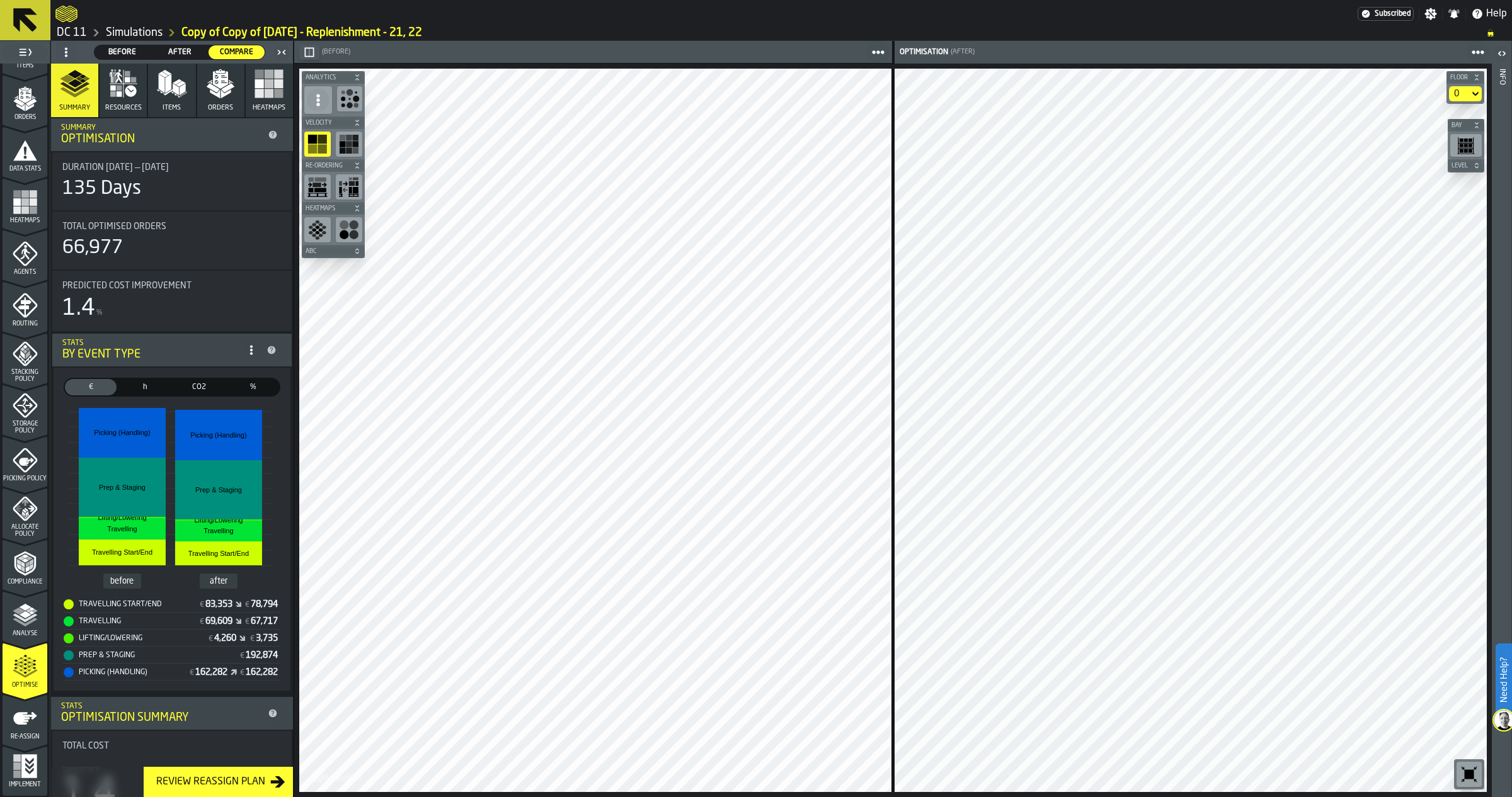
click at [27, 600] on div "Analyse" at bounding box center [24, 616] width 45 height 42
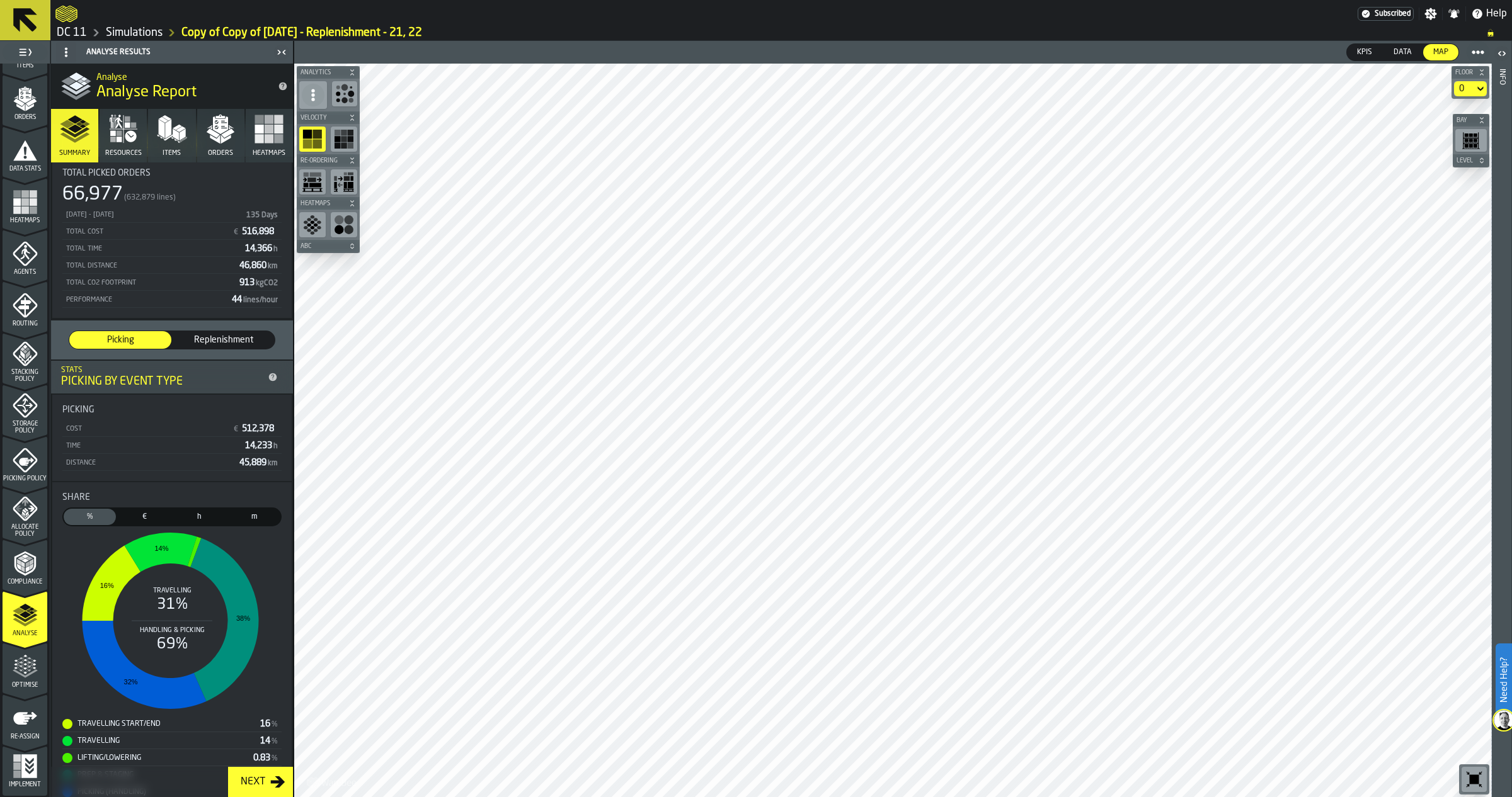
scroll to position [0, 0]
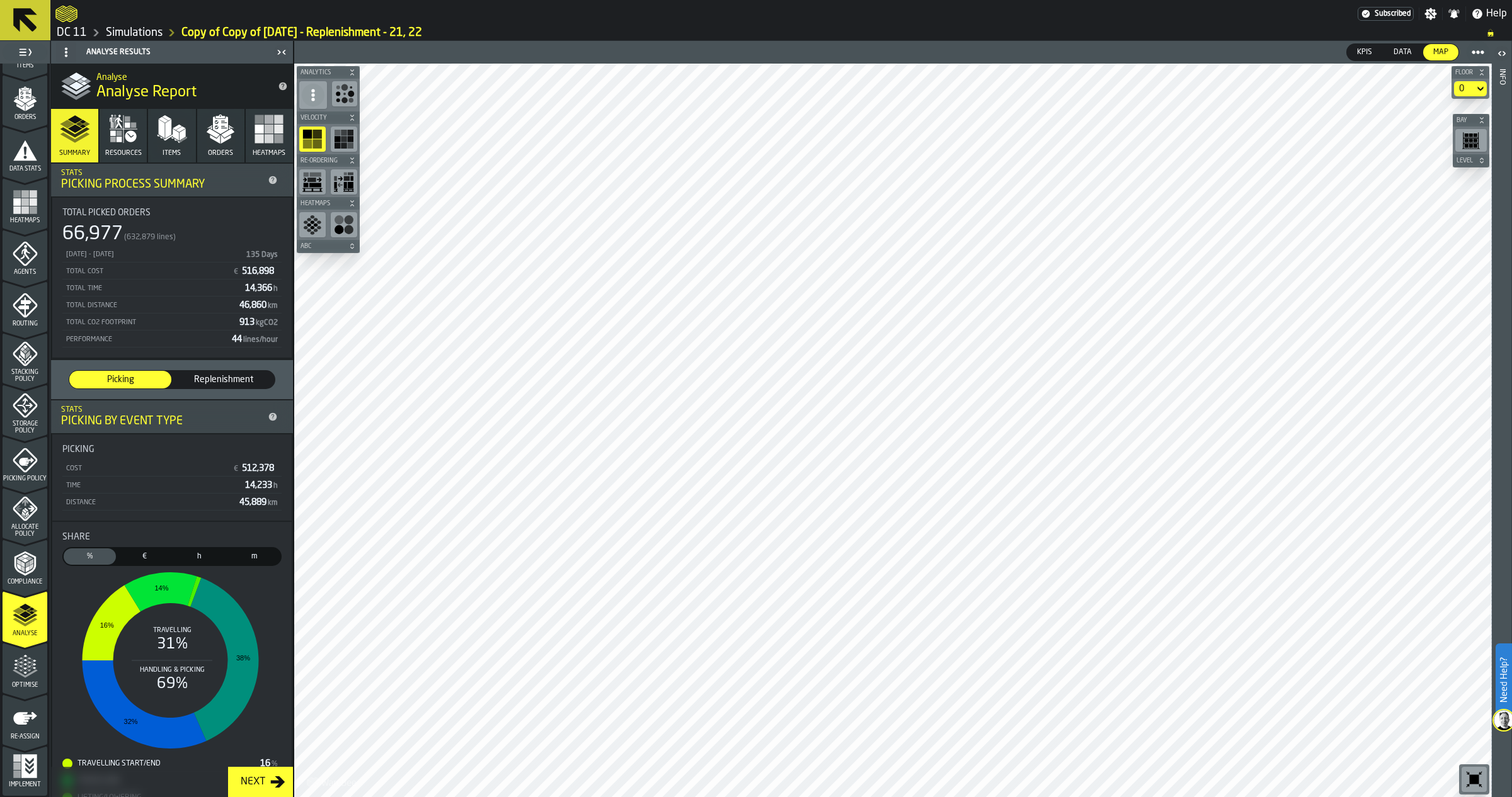
click at [130, 27] on link "Simulations" at bounding box center [135, 32] width 57 height 14
